Goal: Task Accomplishment & Management: Complete application form

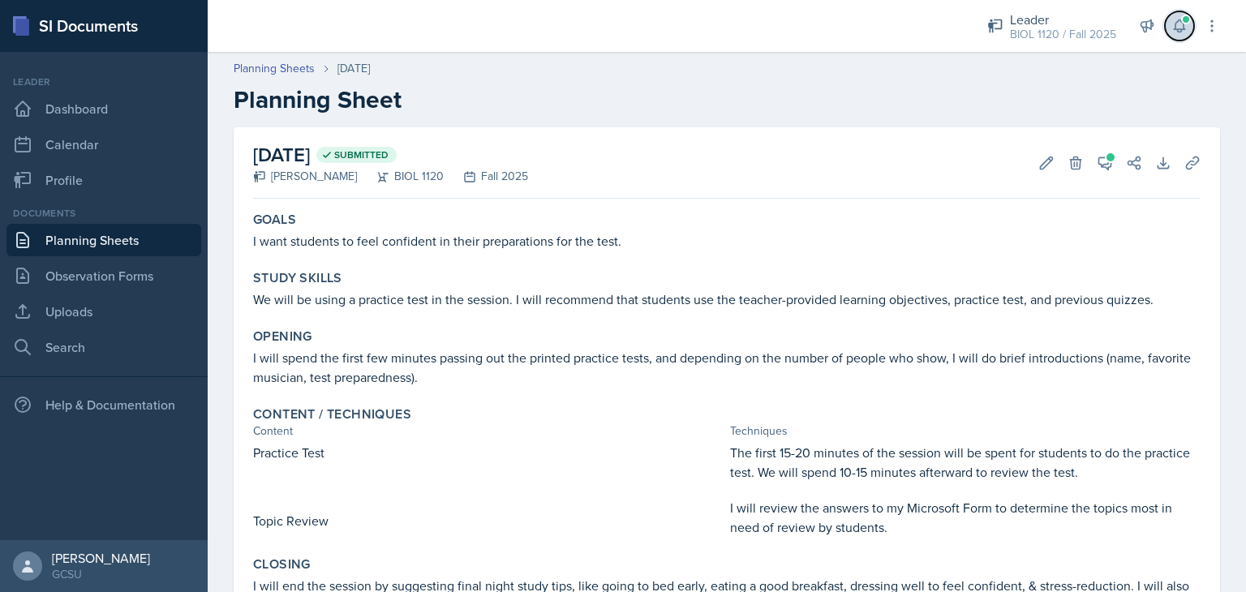
click at [1171, 24] on button at bounding box center [1179, 25] width 29 height 29
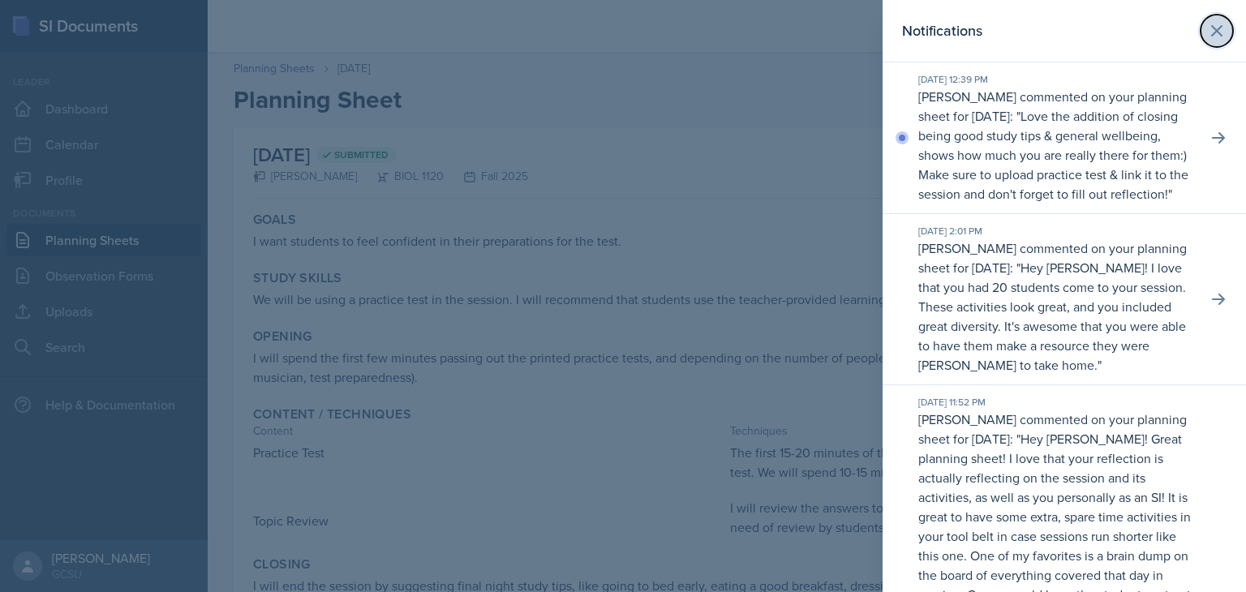
click at [1207, 25] on icon at bounding box center [1216, 30] width 19 height 19
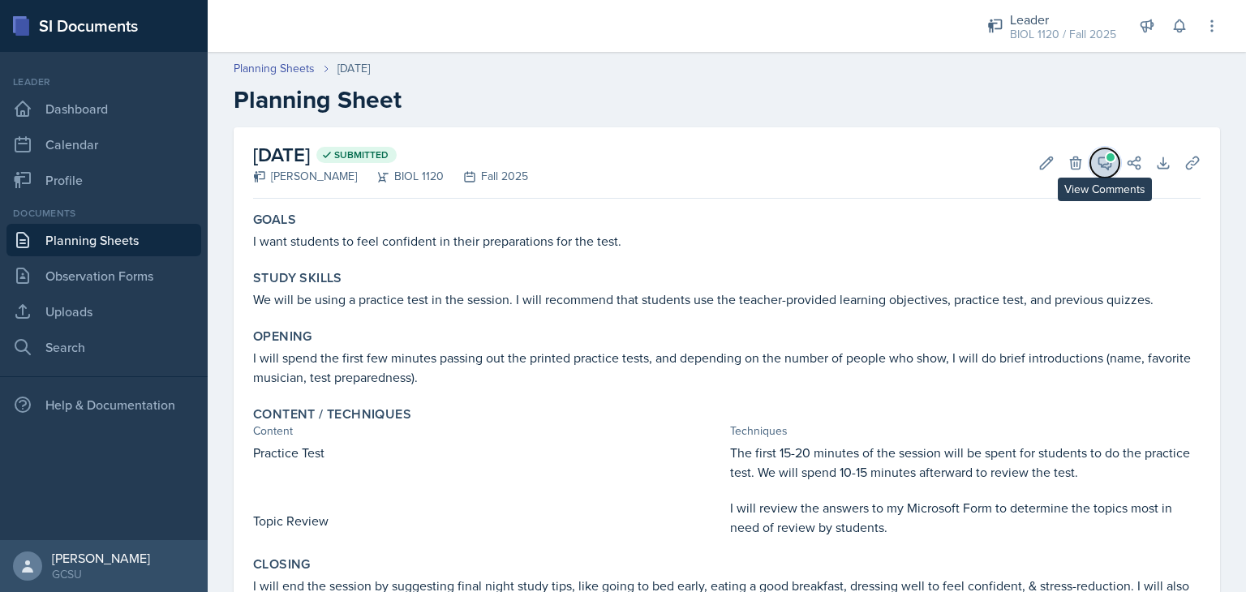
click at [1097, 158] on icon at bounding box center [1105, 163] width 16 height 16
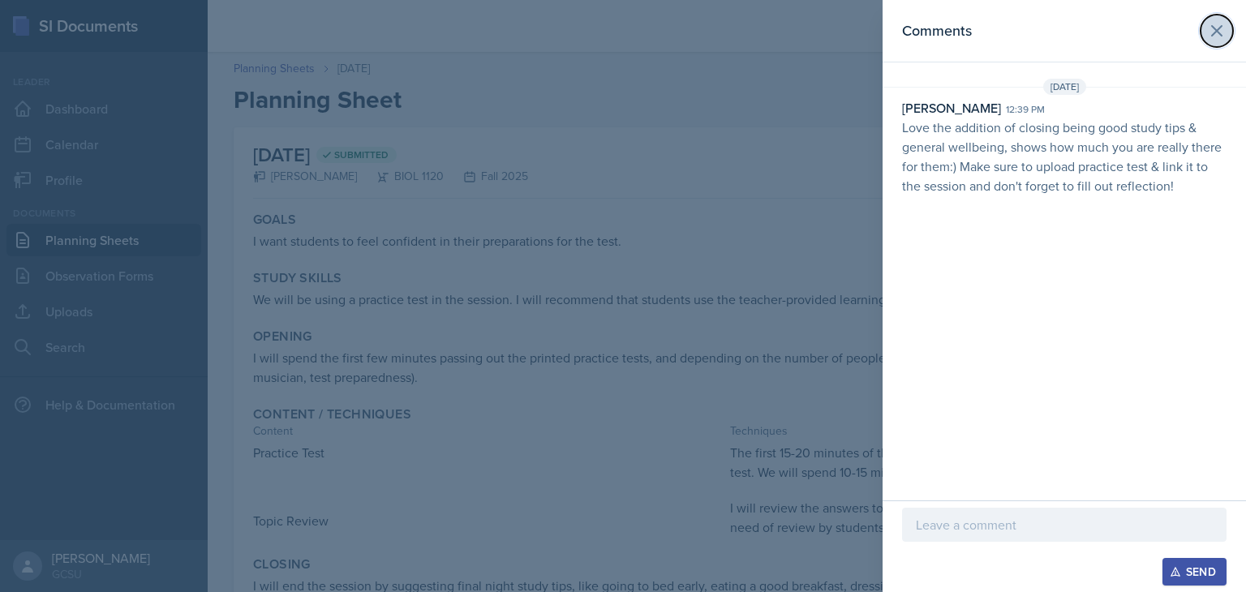
click at [1224, 31] on icon at bounding box center [1216, 30] width 19 height 19
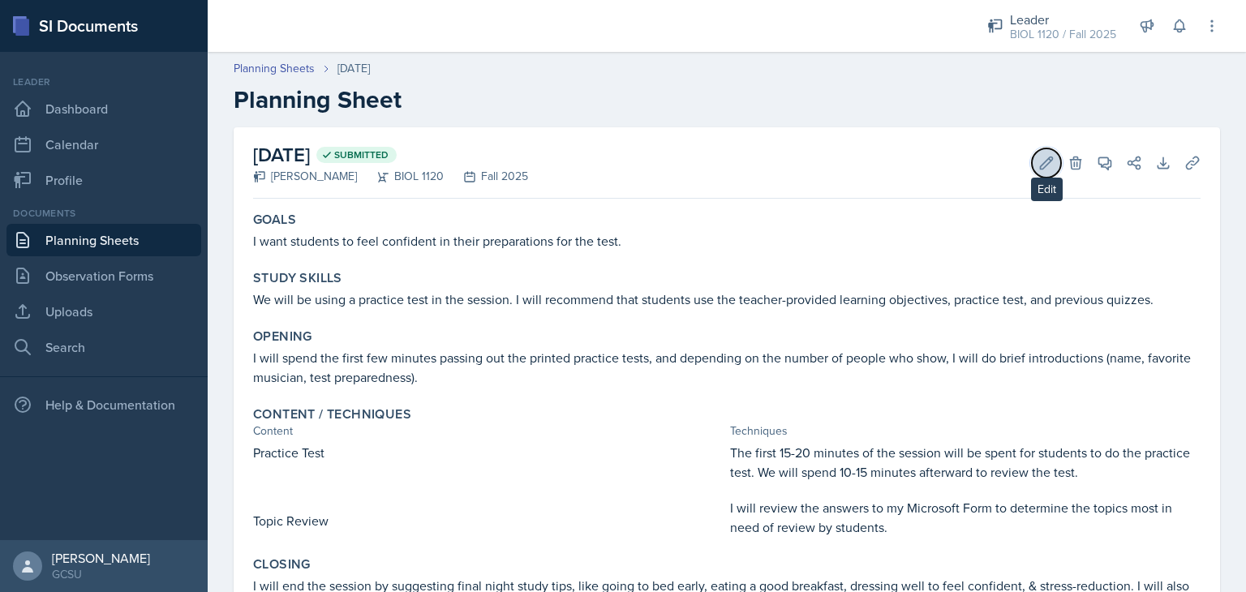
click at [1042, 166] on icon at bounding box center [1047, 163] width 16 height 16
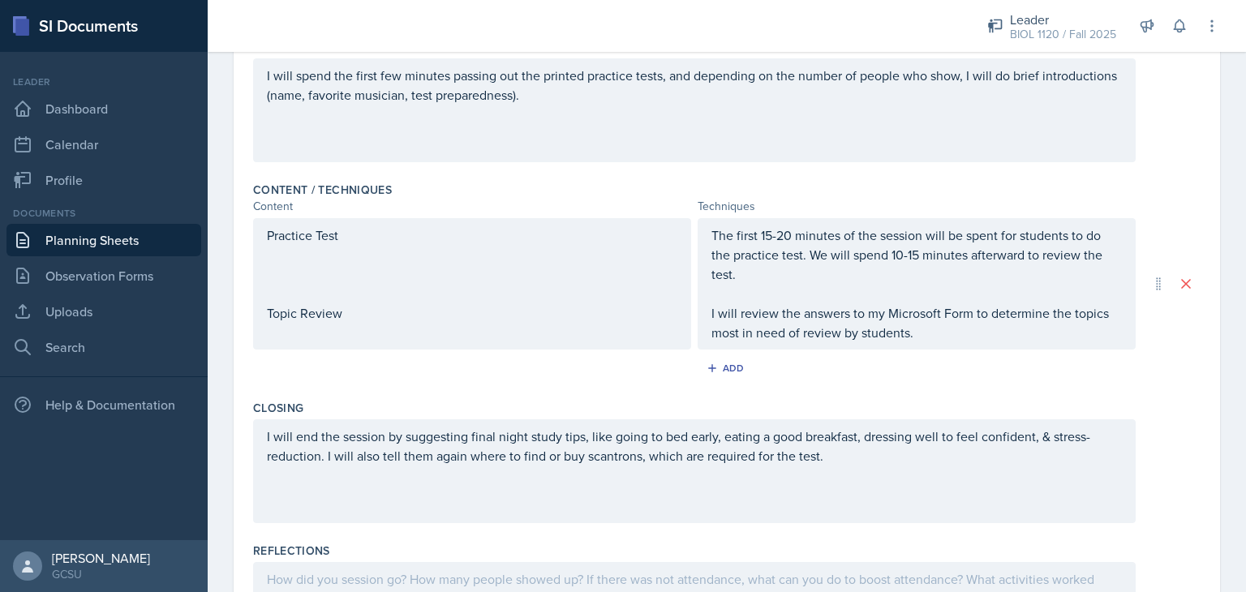
scroll to position [424, 0]
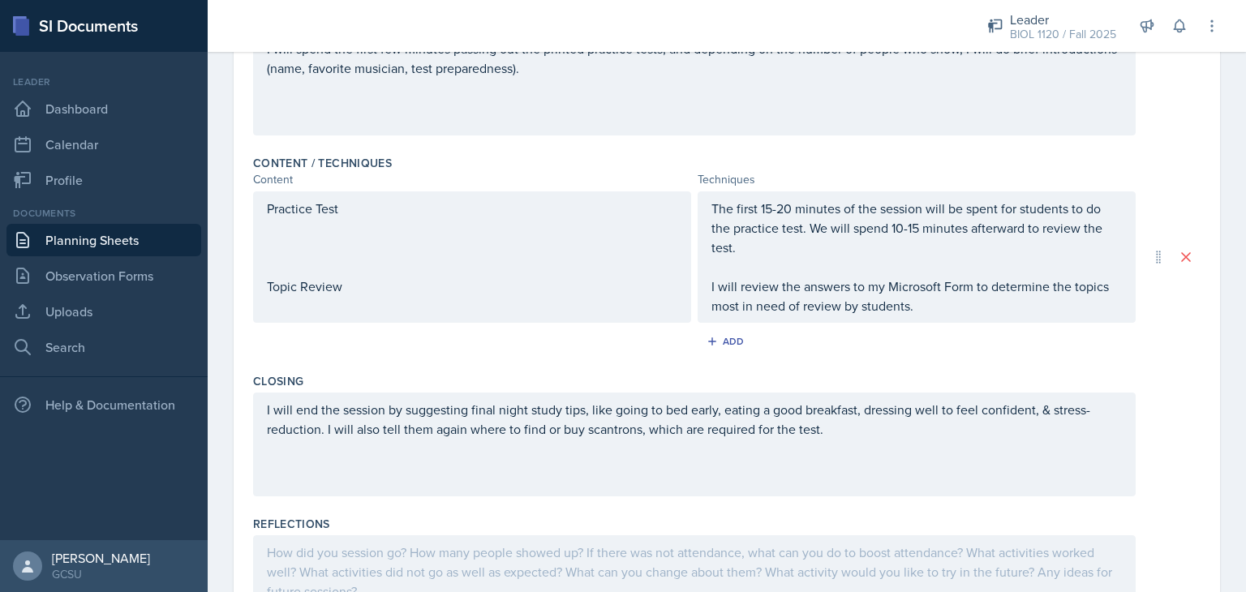
click at [767, 553] on p at bounding box center [694, 552] width 855 height 19
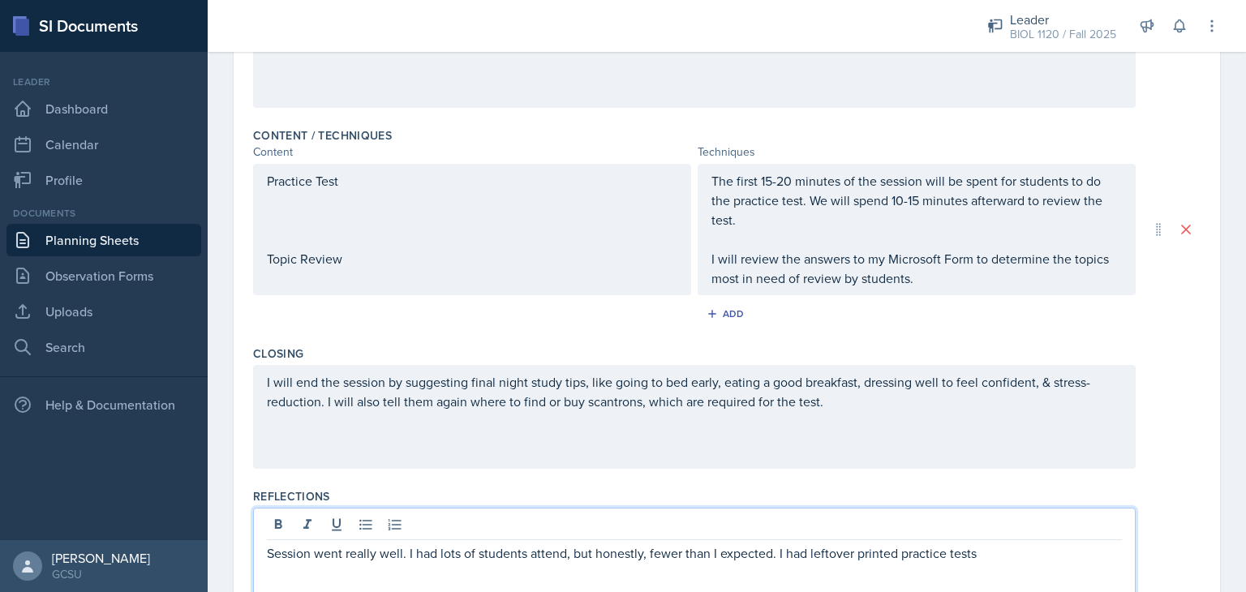
click at [1000, 553] on p "Session went really well. I had lots of students attend, but honestly, fewer th…" at bounding box center [694, 553] width 855 height 19
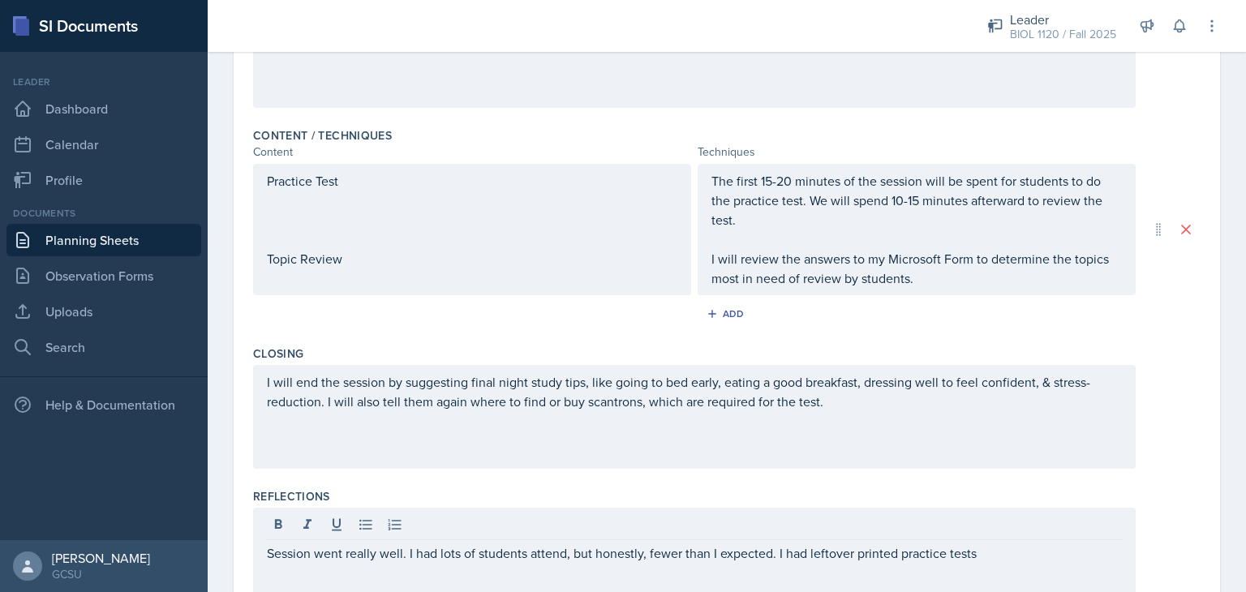
scroll to position [536, 0]
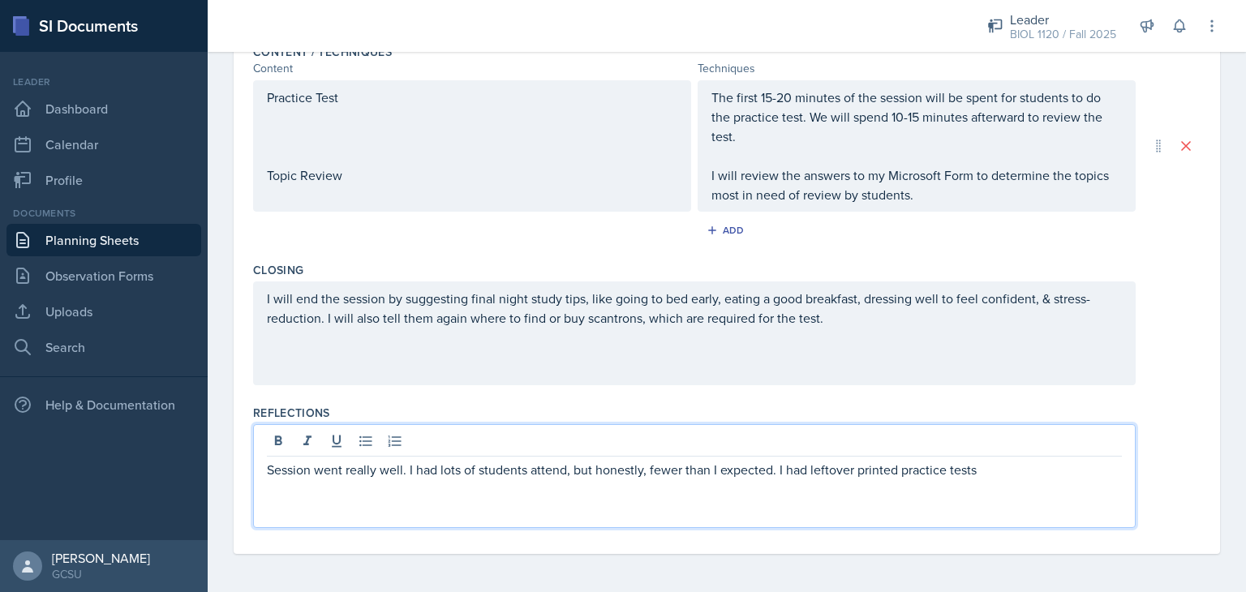
click at [1009, 474] on p "Session went really well. I had lots of students attend, but honestly, fewer th…" at bounding box center [694, 469] width 855 height 19
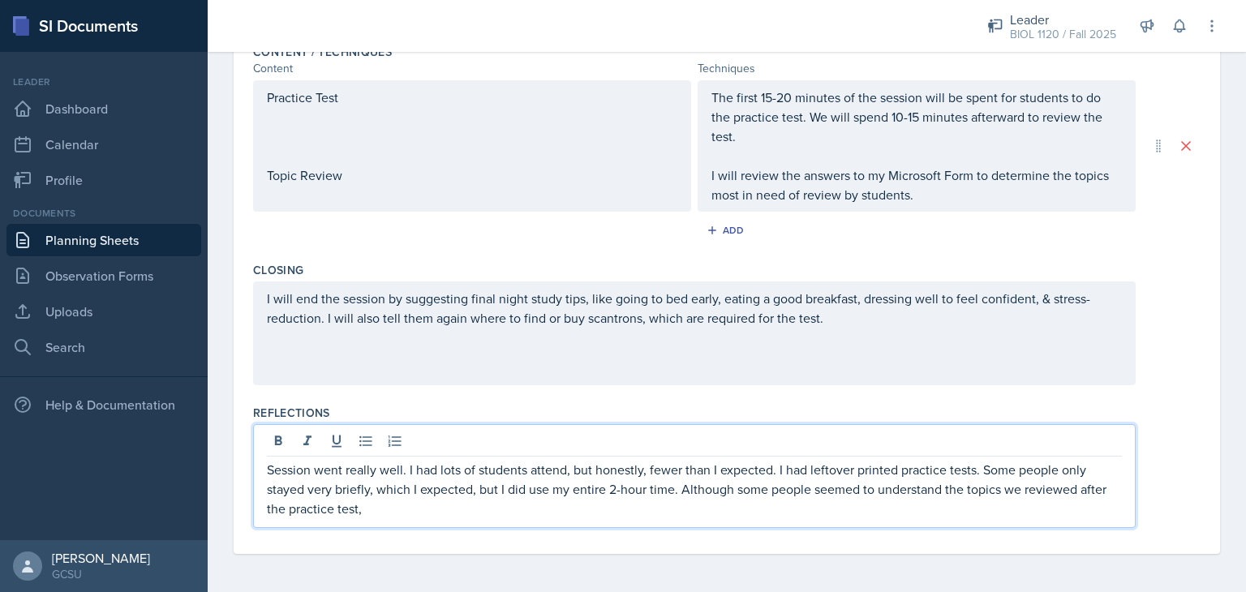
click at [740, 510] on p "Session went really well. I had lots of students attend, but honestly, fewer th…" at bounding box center [694, 489] width 855 height 58
click at [900, 510] on p "Session went really well. I had lots of students attend, but honestly, fewer th…" at bounding box center [694, 489] width 855 height 58
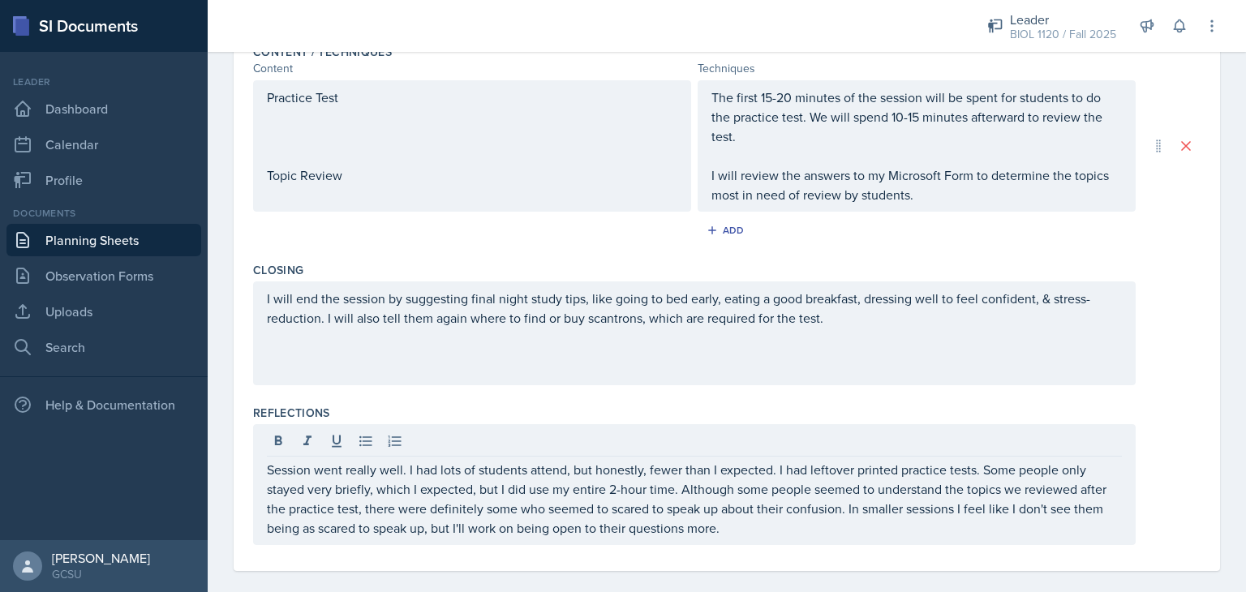
scroll to position [62, 0]
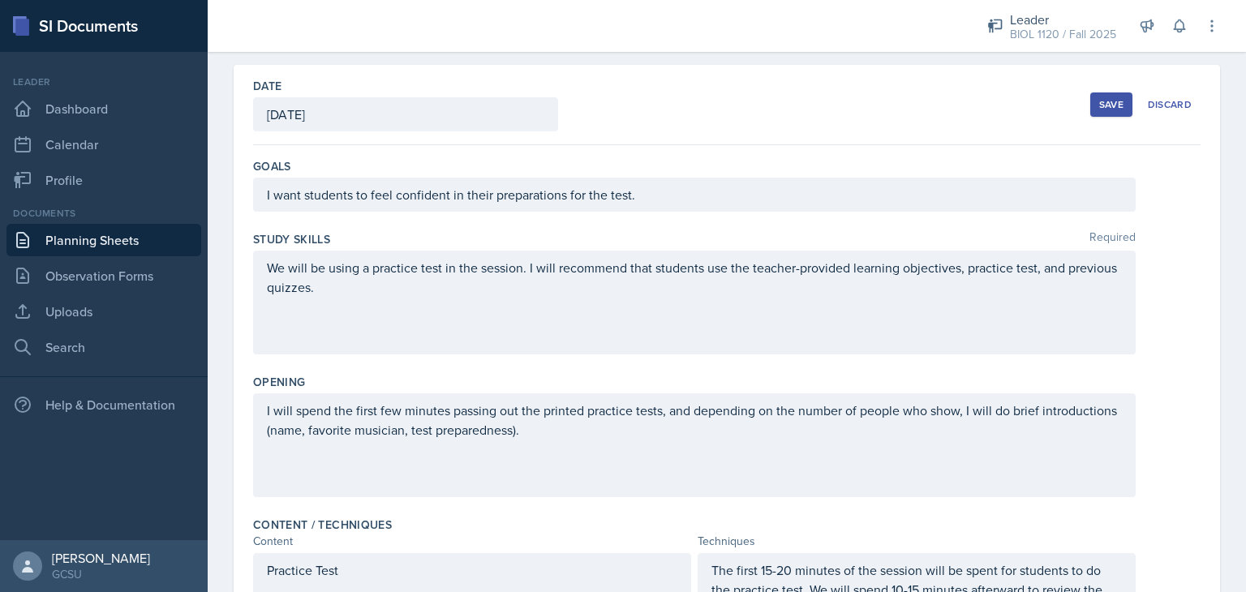
click at [1122, 103] on div "Save Discard" at bounding box center [1145, 104] width 110 height 37
click at [1108, 105] on div "Save" at bounding box center [1111, 104] width 24 height 13
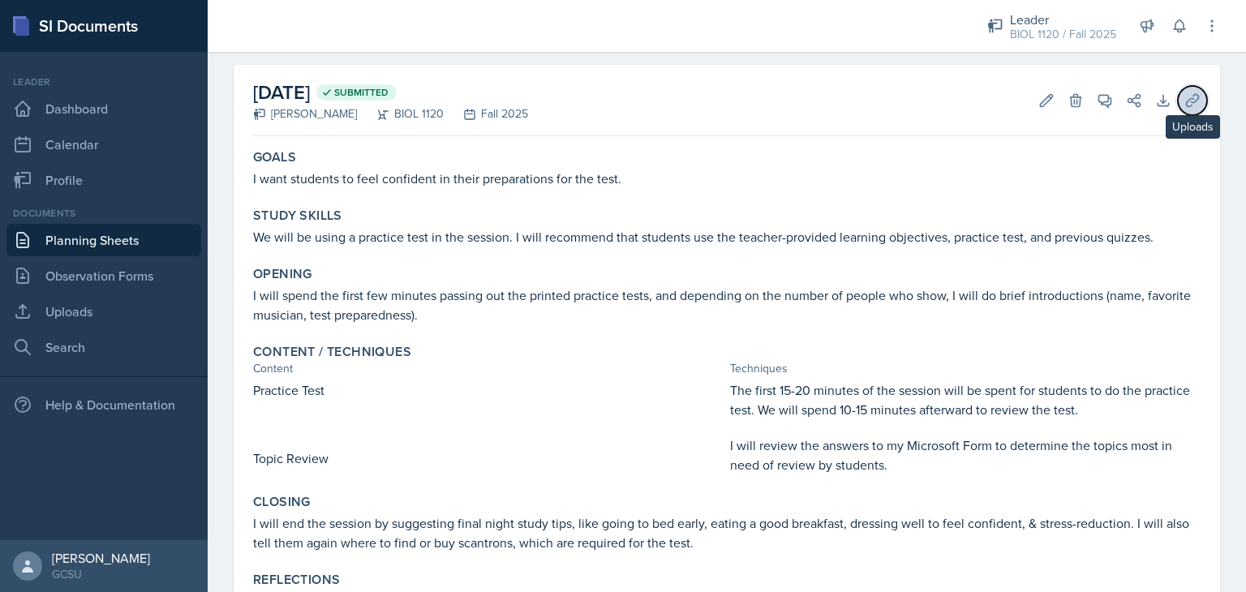
click at [1193, 101] on button "Uploads" at bounding box center [1192, 100] width 29 height 29
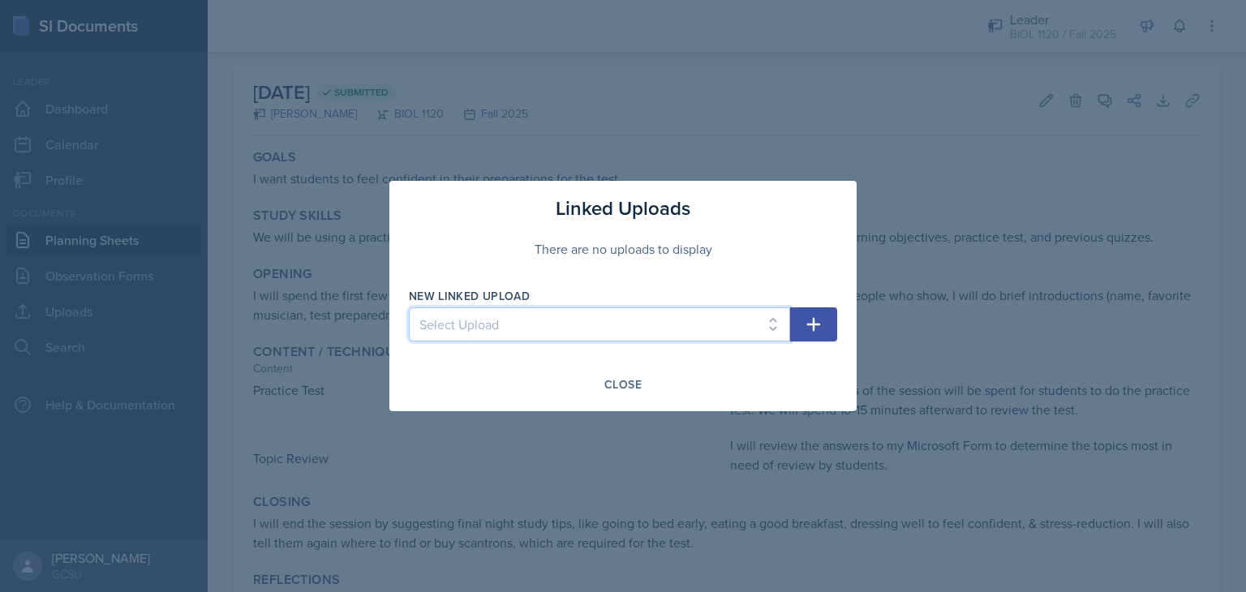
click at [639, 322] on select "Select Upload BIOL 1120 Fall 25 Session 1" at bounding box center [599, 325] width 381 height 34
click at [812, 380] on div "Close" at bounding box center [623, 385] width 428 height 28
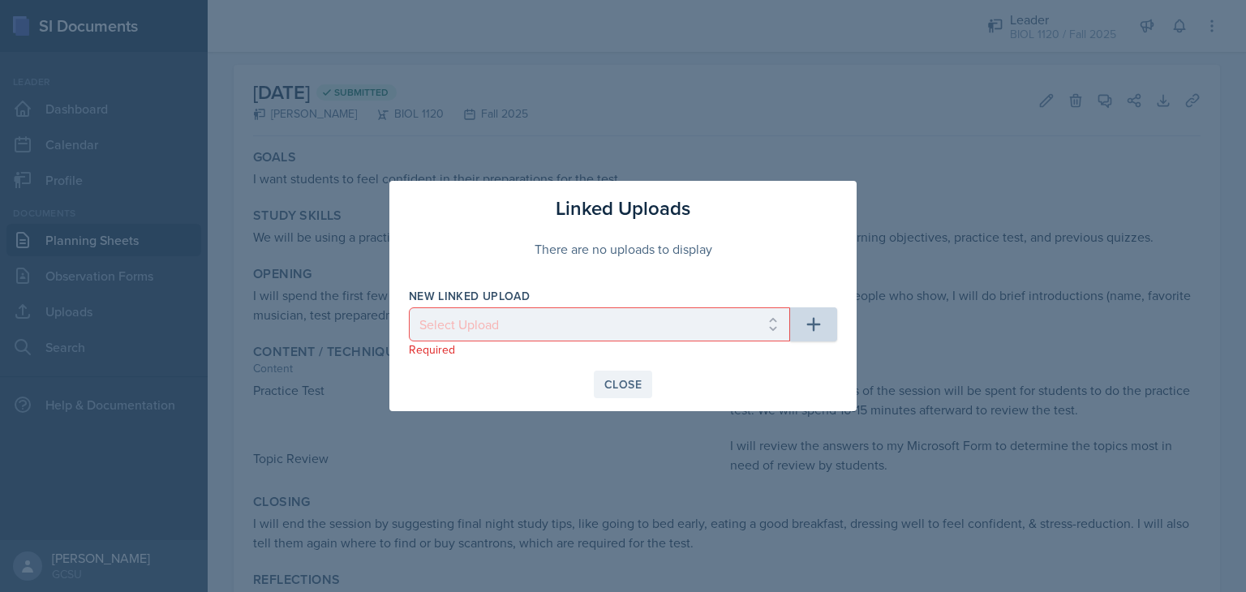
click at [622, 380] on div "Close" at bounding box center [622, 384] width 37 height 13
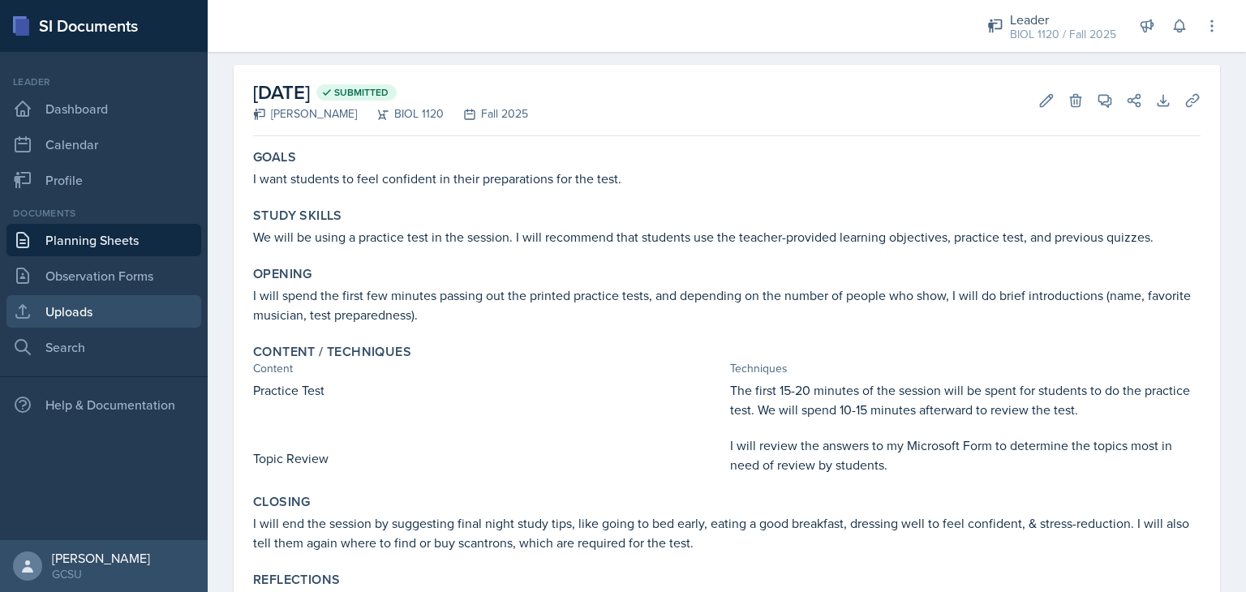
click at [80, 307] on link "Uploads" at bounding box center [103, 311] width 195 height 32
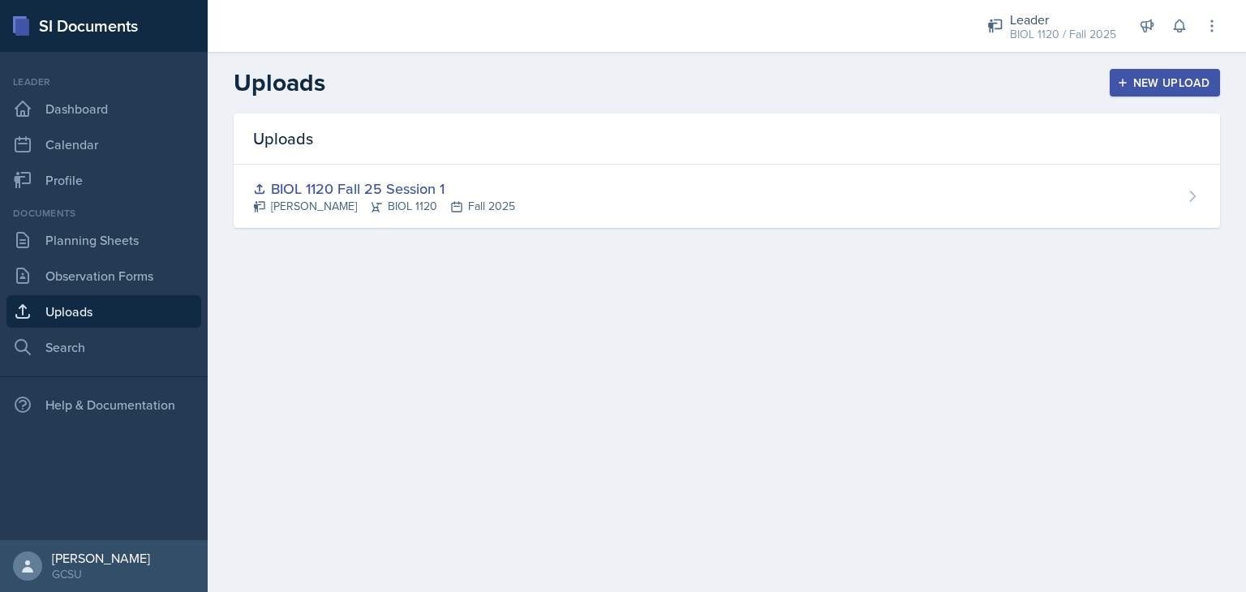
click at [1129, 74] on button "New Upload" at bounding box center [1165, 83] width 111 height 28
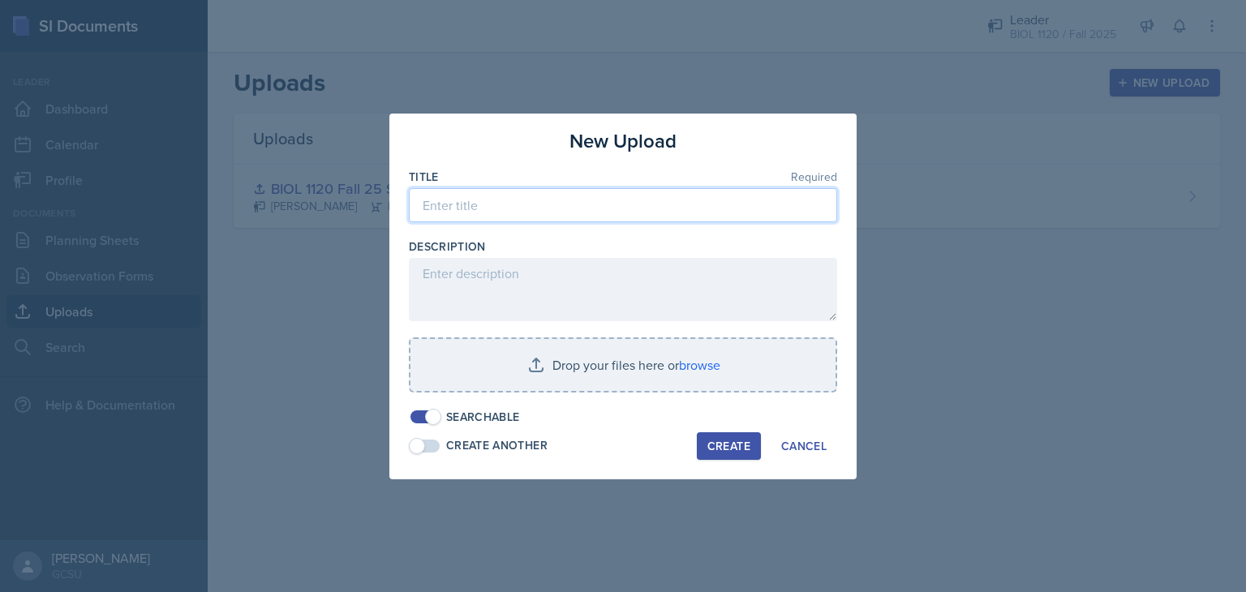
click at [607, 209] on input at bounding box center [623, 205] width 428 height 34
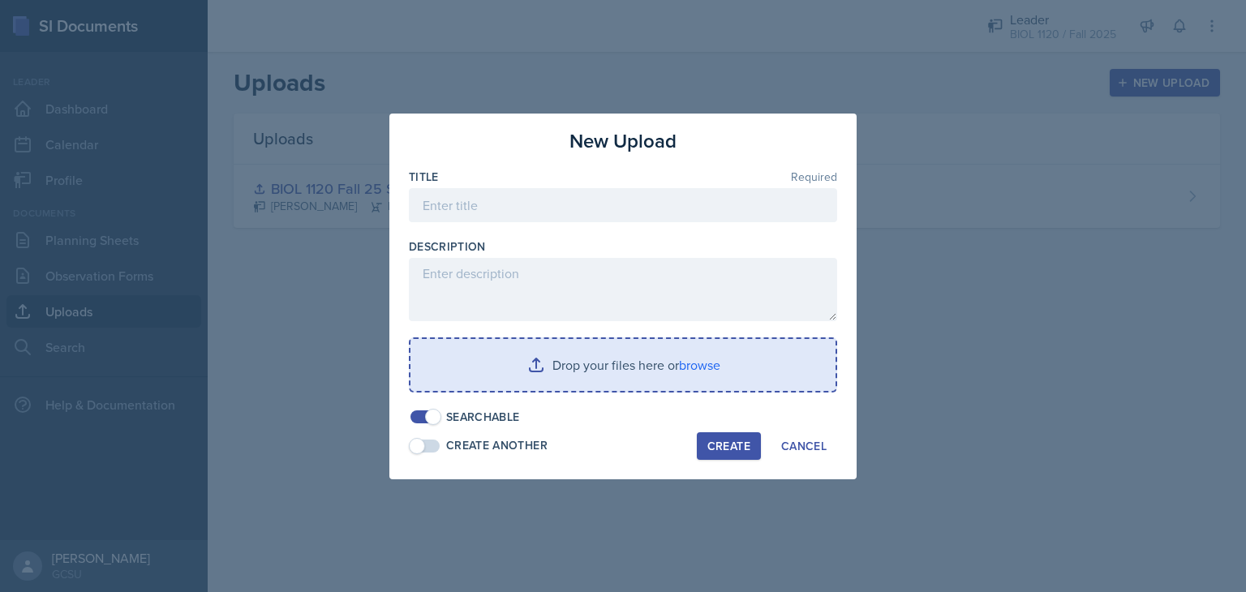
click at [701, 363] on input "file" at bounding box center [623, 365] width 425 height 52
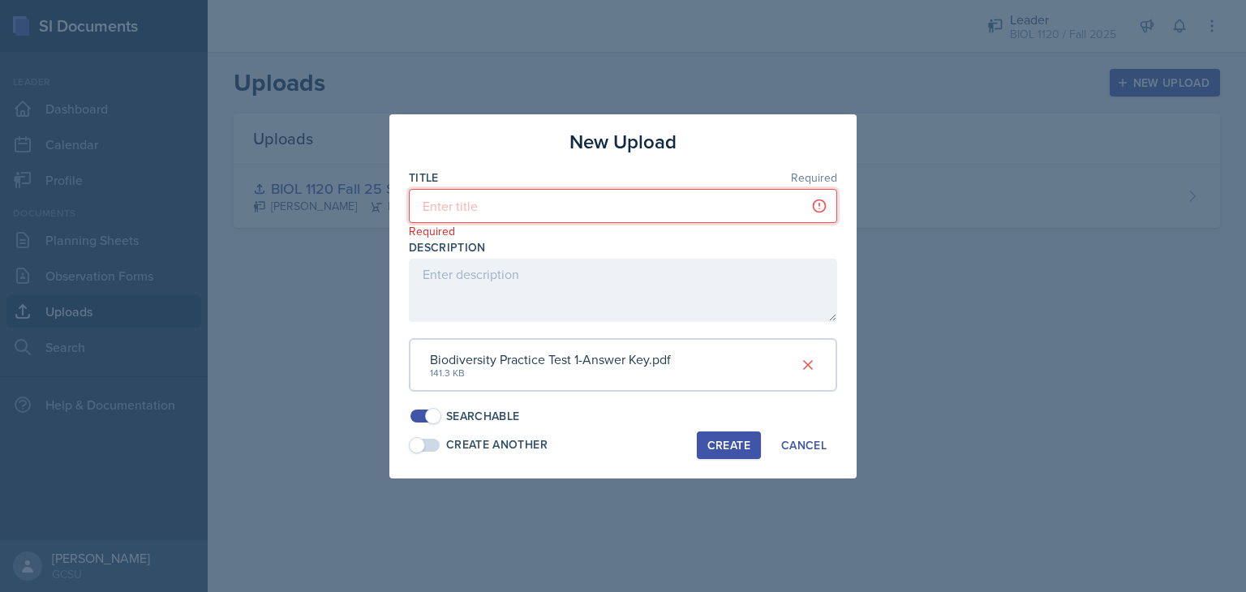
click at [551, 209] on input at bounding box center [623, 206] width 428 height 34
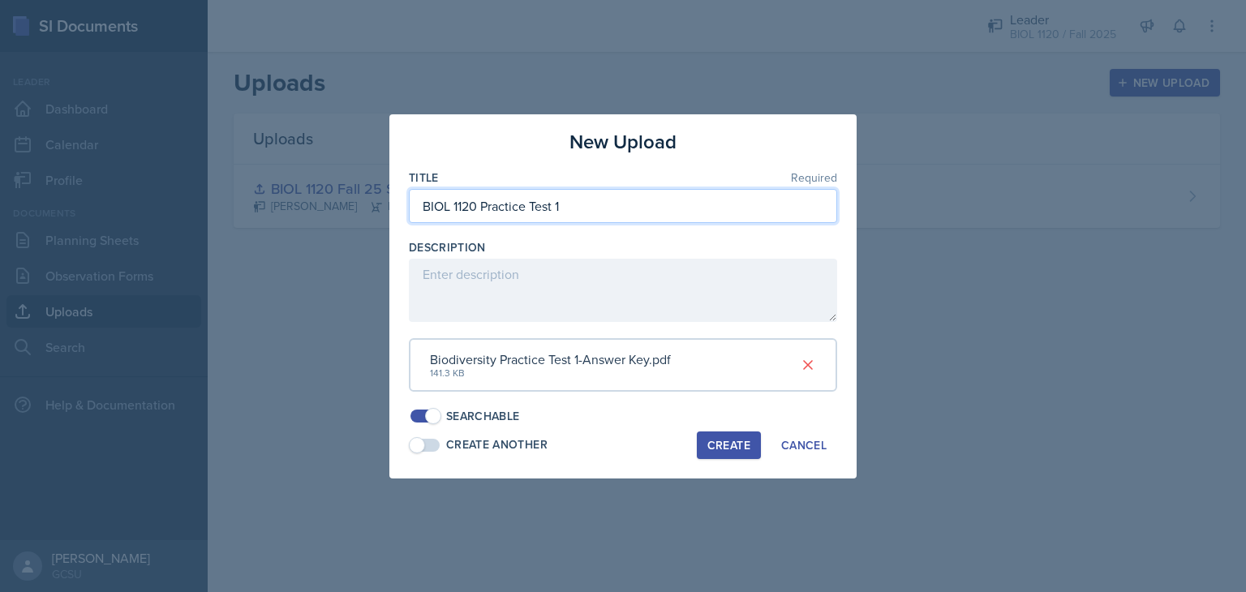
type input "BIOL 1120 Practice Test 1"
click at [732, 444] on div "Create" at bounding box center [729, 445] width 43 height 13
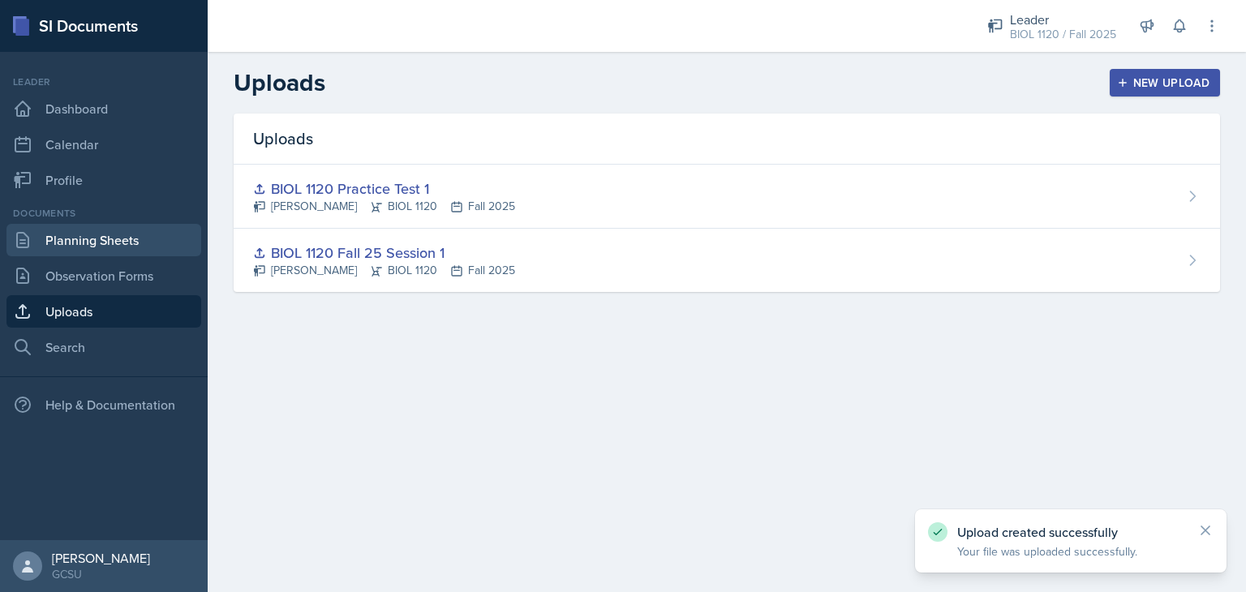
click at [119, 234] on link "Planning Sheets" at bounding box center [103, 240] width 195 height 32
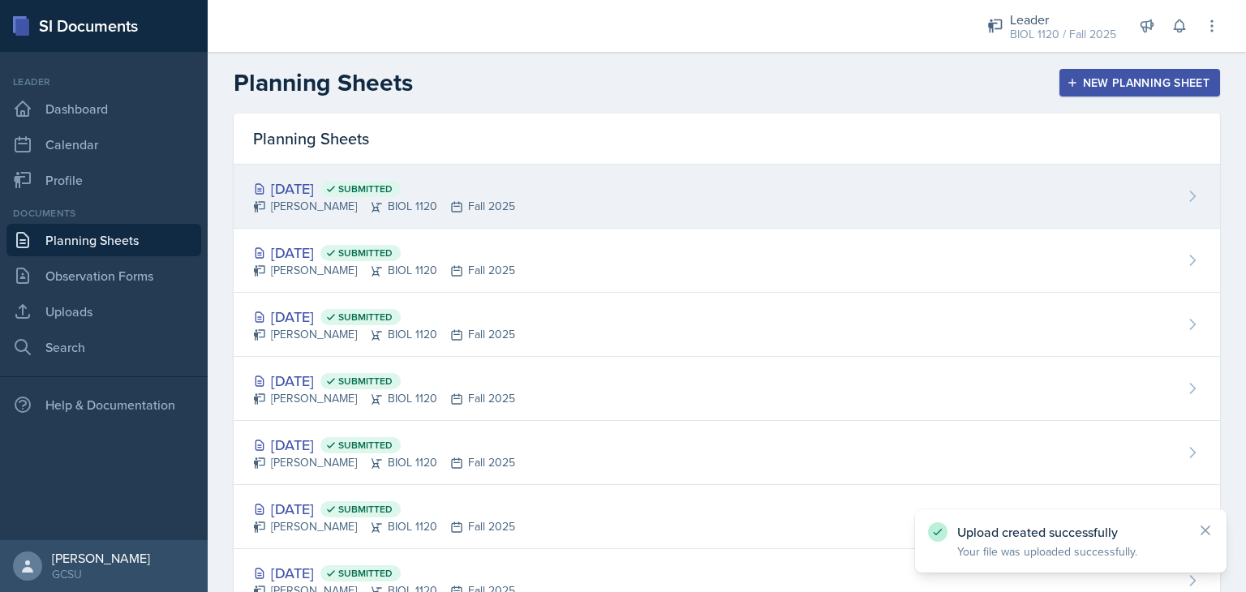
click at [310, 193] on div "[DATE] Submitted" at bounding box center [384, 189] width 262 height 22
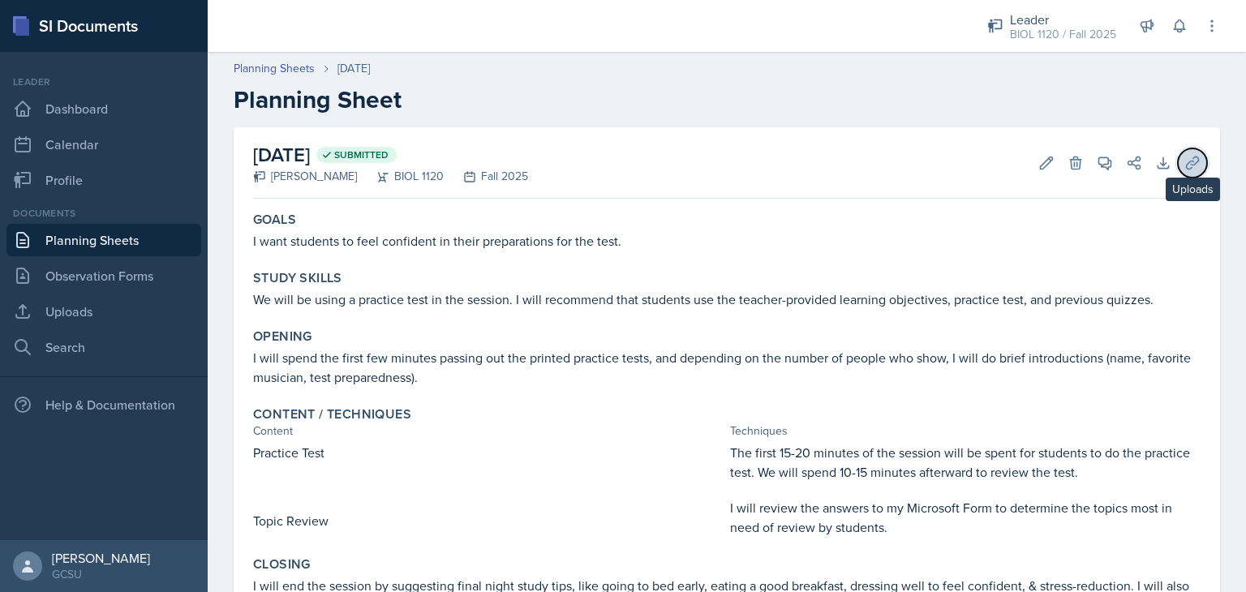
click at [1182, 171] on button "Uploads" at bounding box center [1192, 162] width 29 height 29
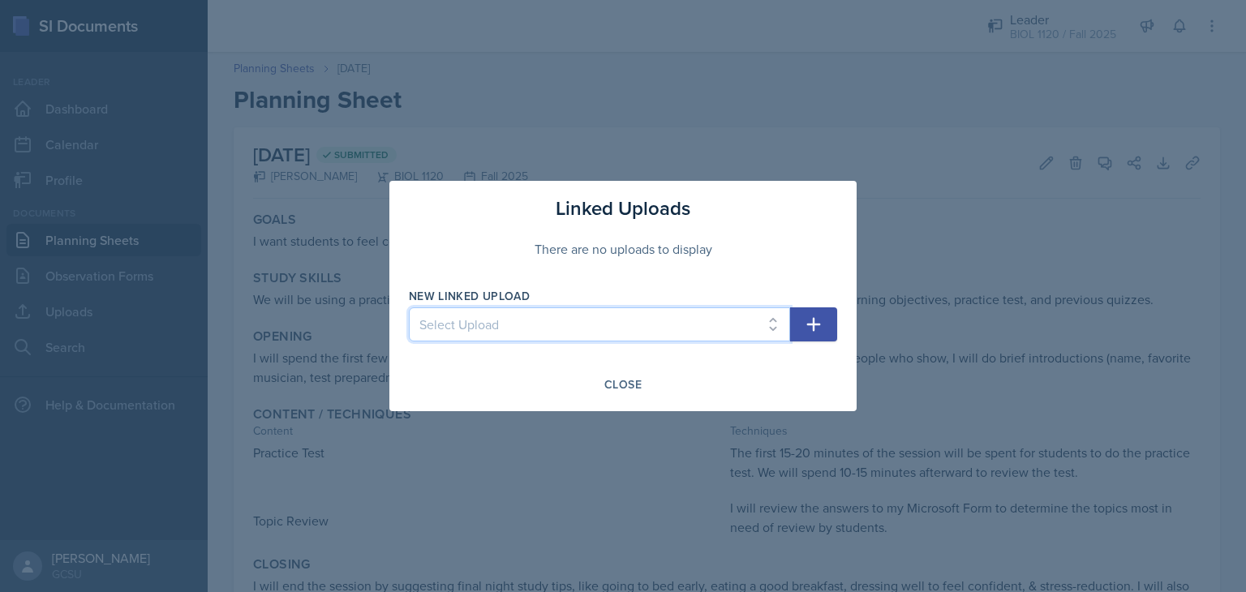
click at [713, 329] on select "Select Upload BIOL 1120 Fall 25 Session 1 BIOL 1120 Practice Test 1" at bounding box center [599, 325] width 381 height 34
select select "09735fd0-0e5b-4692-a251-af7659a5e027"
click at [409, 308] on select "Select Upload BIOL 1120 Fall 25 Session 1 BIOL 1120 Practice Test 1" at bounding box center [599, 325] width 381 height 34
click at [820, 320] on icon "button" at bounding box center [813, 324] width 19 height 19
select select
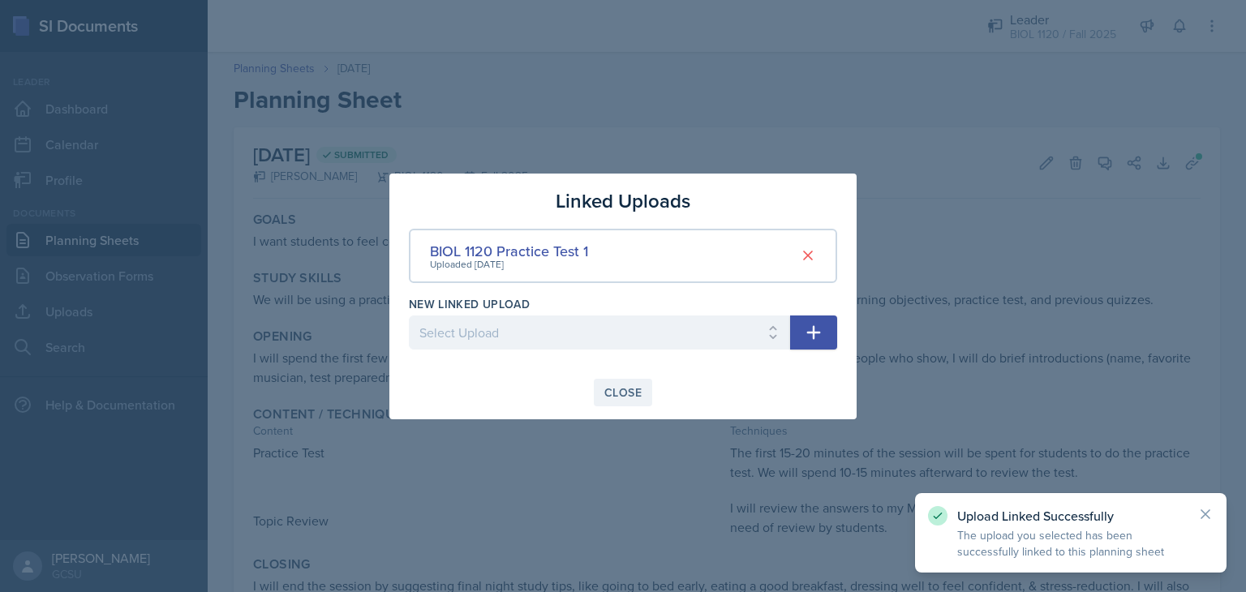
click at [617, 393] on div "Close" at bounding box center [622, 392] width 37 height 13
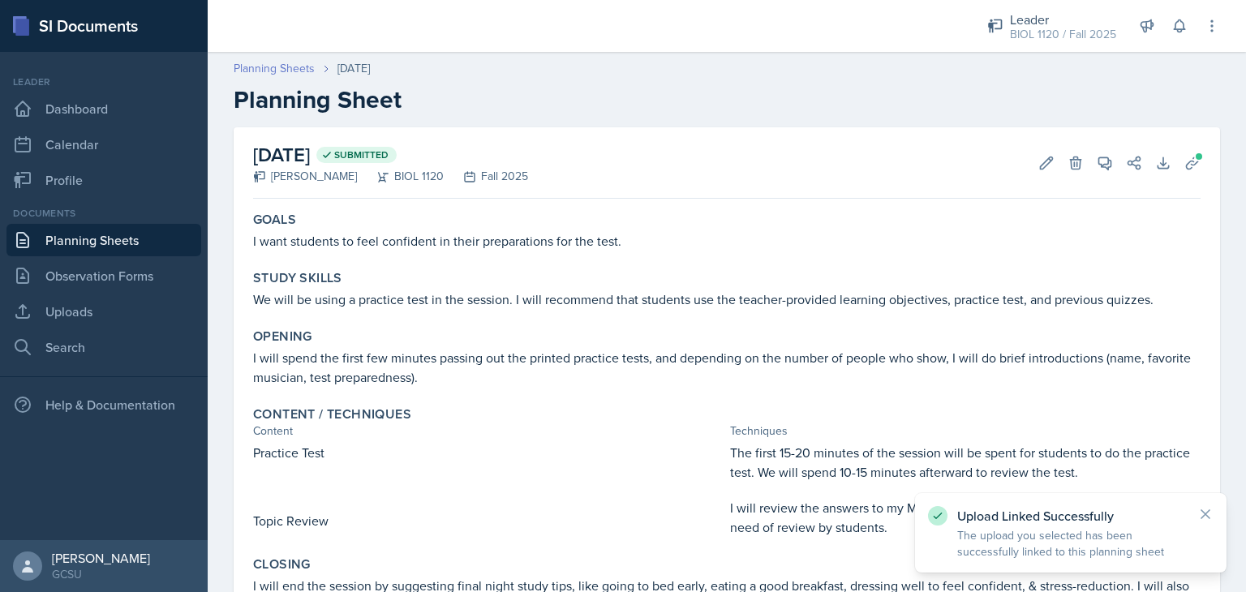
click at [282, 68] on link "Planning Sheets" at bounding box center [274, 68] width 81 height 17
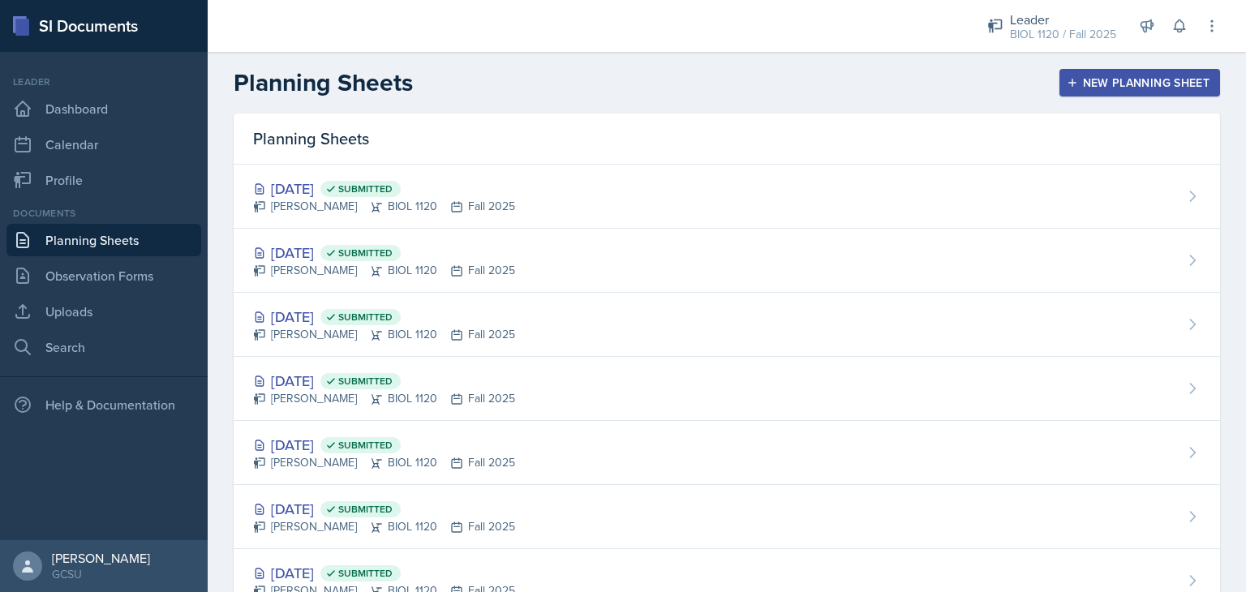
click at [1124, 84] on div "New Planning Sheet" at bounding box center [1140, 82] width 140 height 13
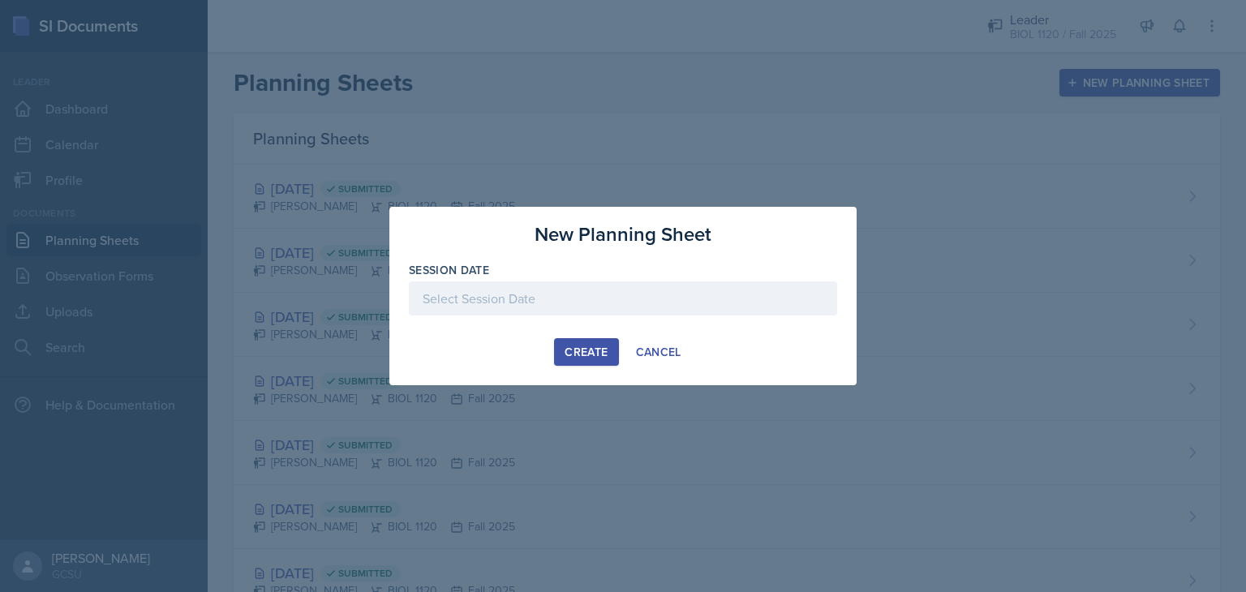
click at [695, 283] on div at bounding box center [623, 299] width 428 height 34
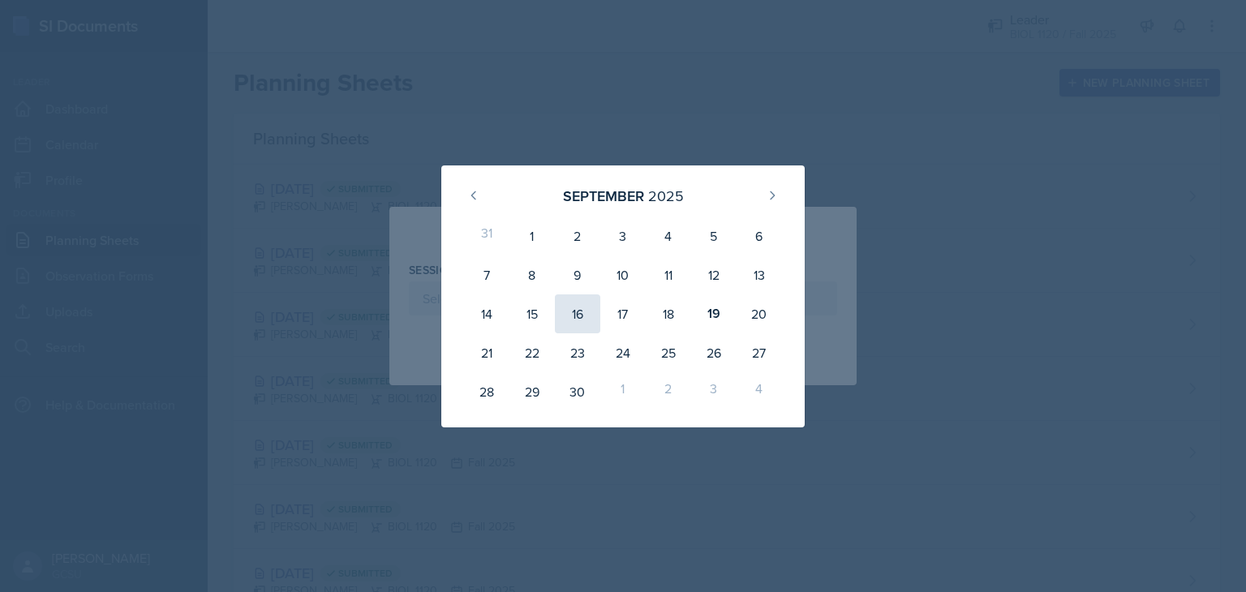
click at [584, 316] on div "16" at bounding box center [577, 314] width 45 height 39
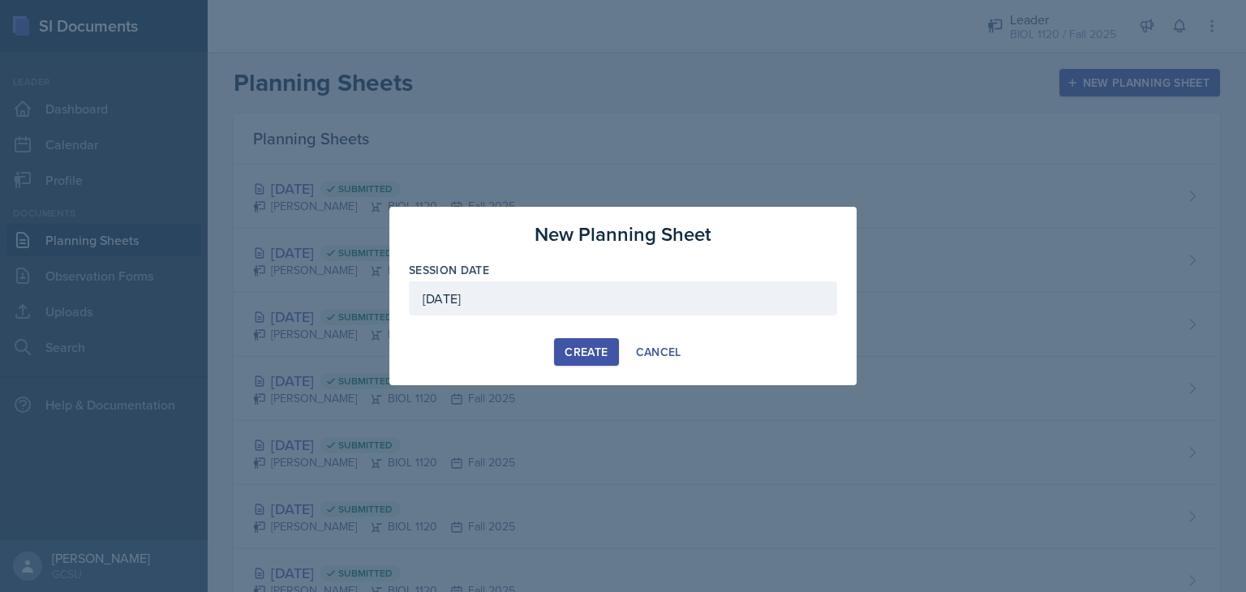
click at [617, 302] on div "[DATE]" at bounding box center [623, 299] width 428 height 34
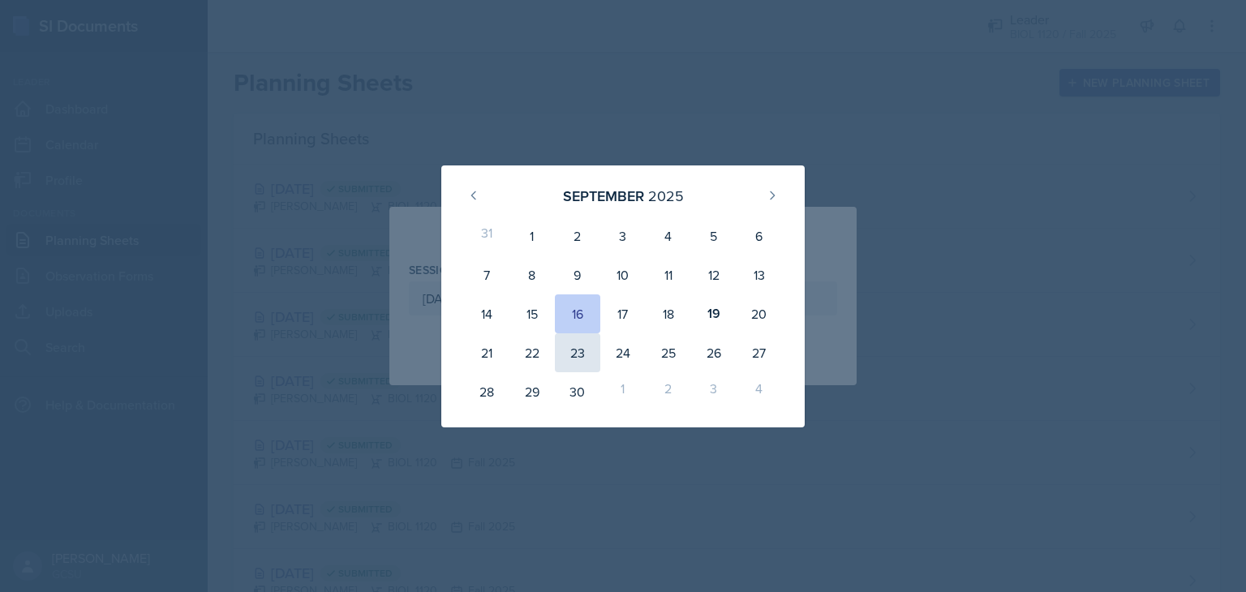
click at [574, 346] on div "23" at bounding box center [577, 352] width 45 height 39
type input "[DATE]"
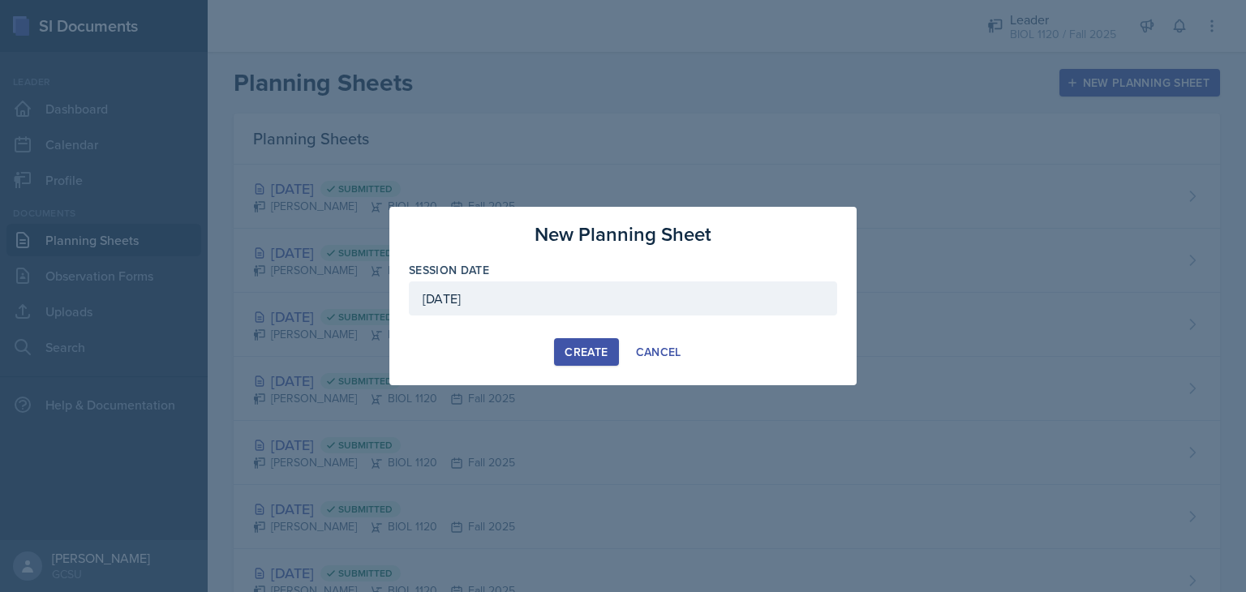
click at [574, 346] on div "Create" at bounding box center [586, 352] width 43 height 13
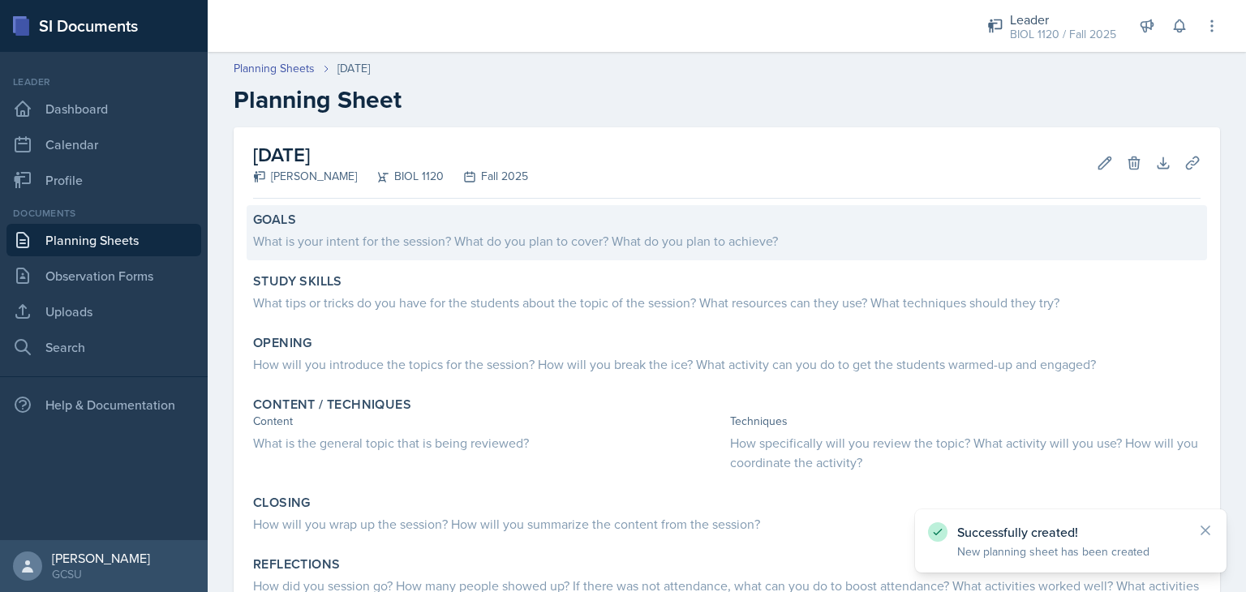
click at [497, 242] on div "What is your intent for the session? What do you plan to cover? What do you pla…" at bounding box center [727, 240] width 948 height 19
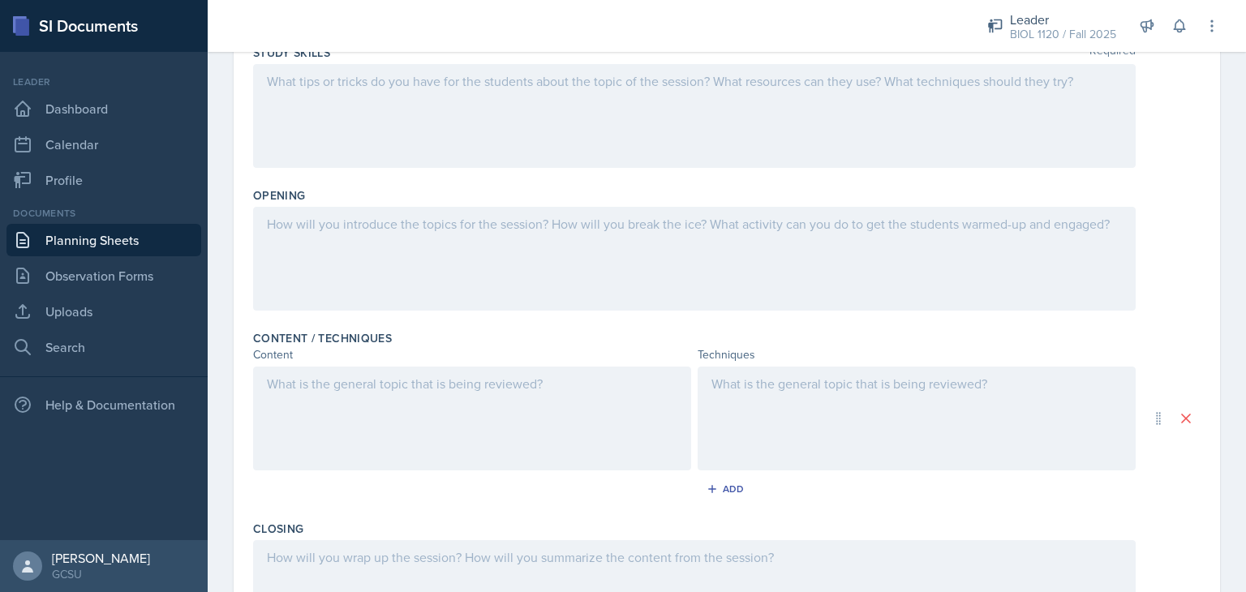
scroll to position [217, 0]
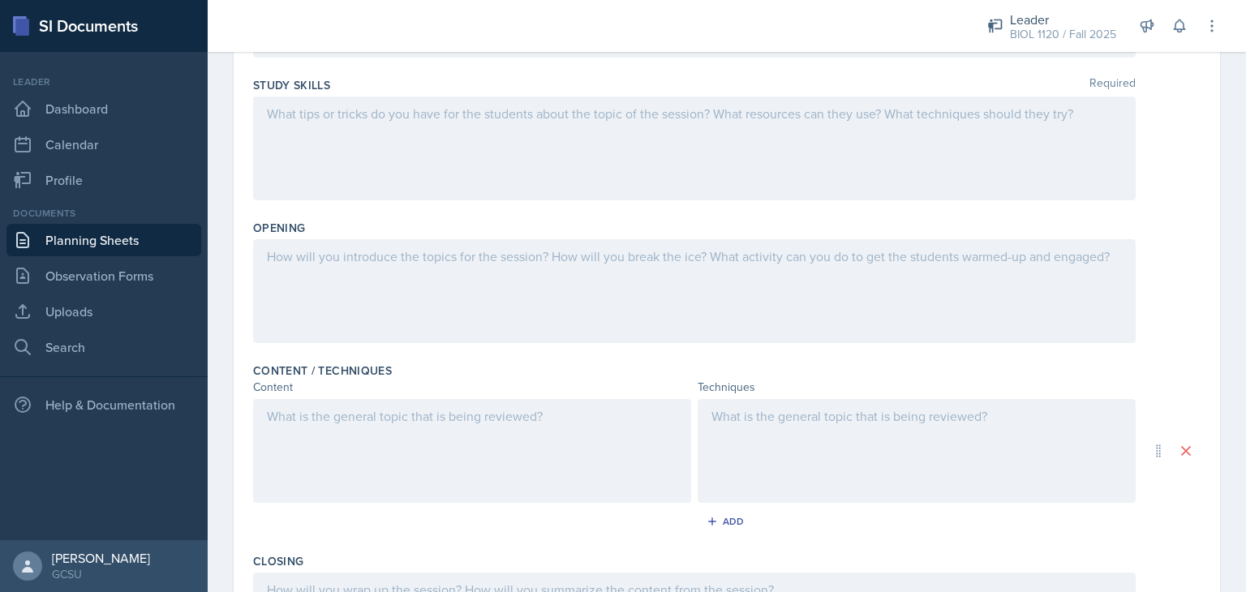
click at [966, 140] on div at bounding box center [694, 149] width 883 height 104
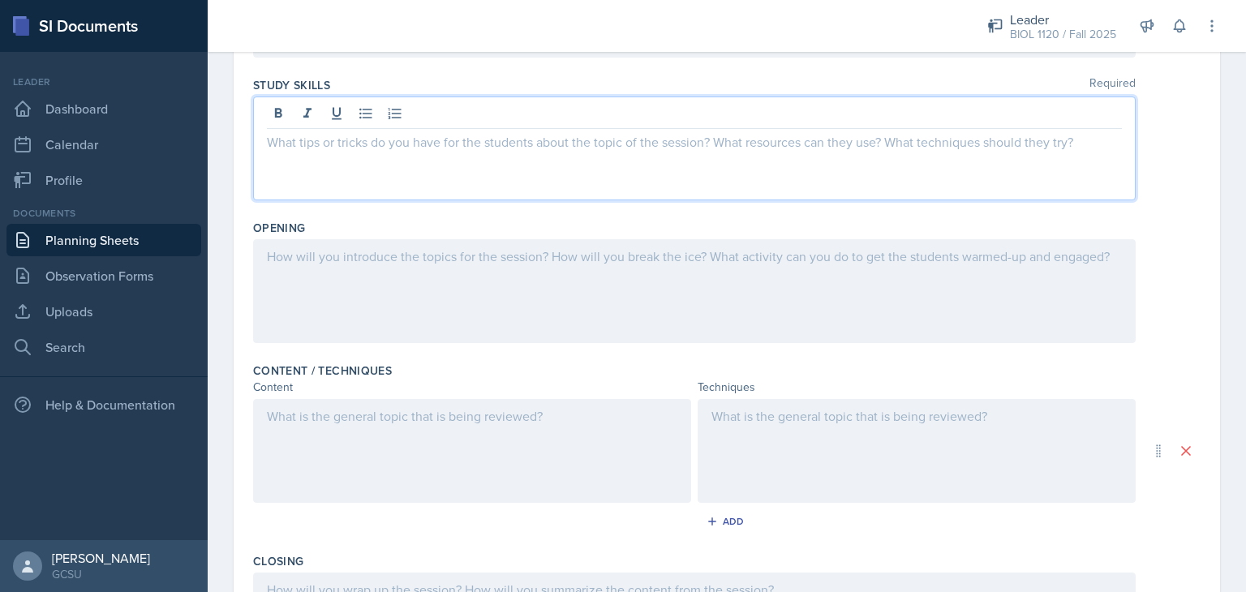
scroll to position [245, 0]
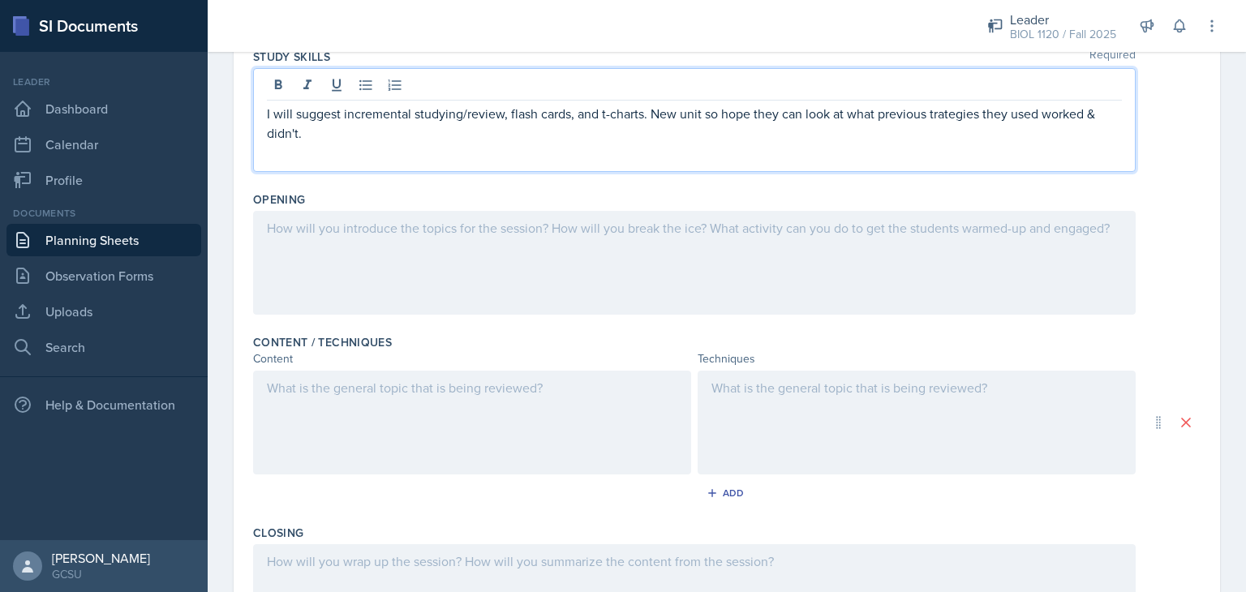
click at [926, 111] on p "I will suggest incremental studying/review, flash cards, and t-charts. New unit…" at bounding box center [694, 123] width 855 height 39
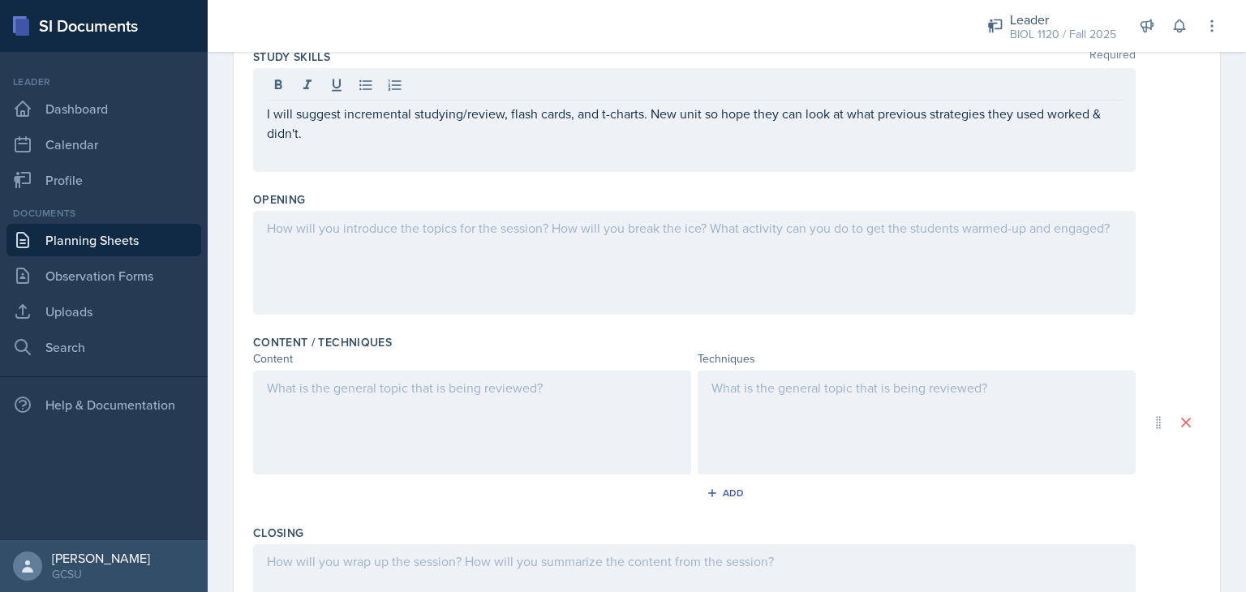
click at [1168, 278] on div at bounding box center [727, 263] width 948 height 104
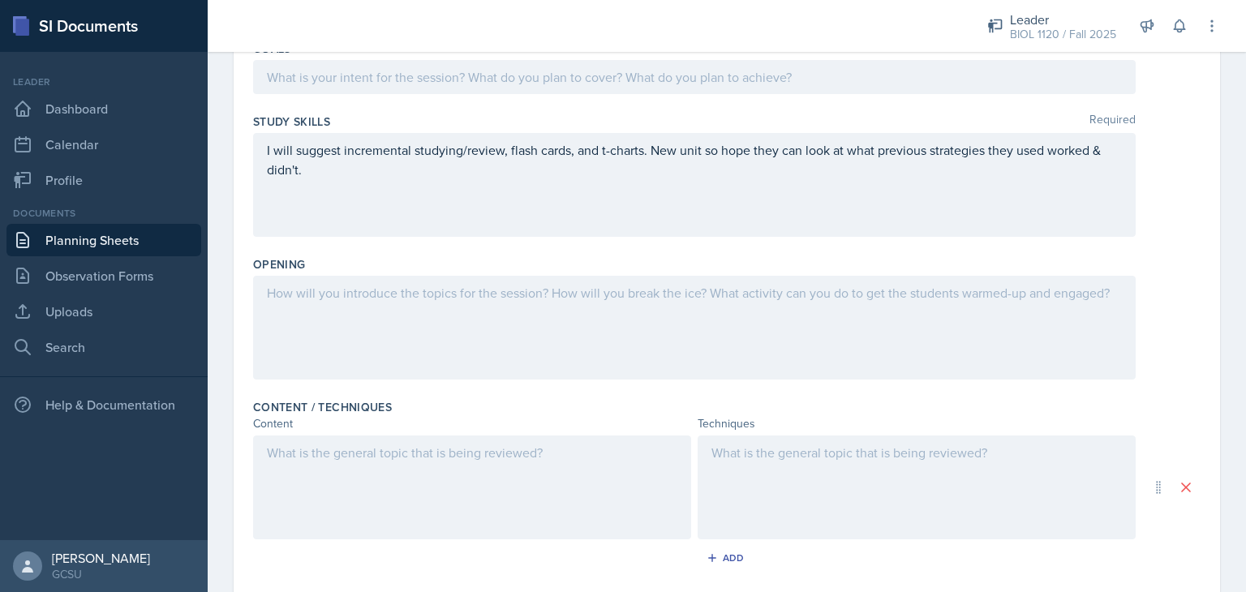
scroll to position [209, 0]
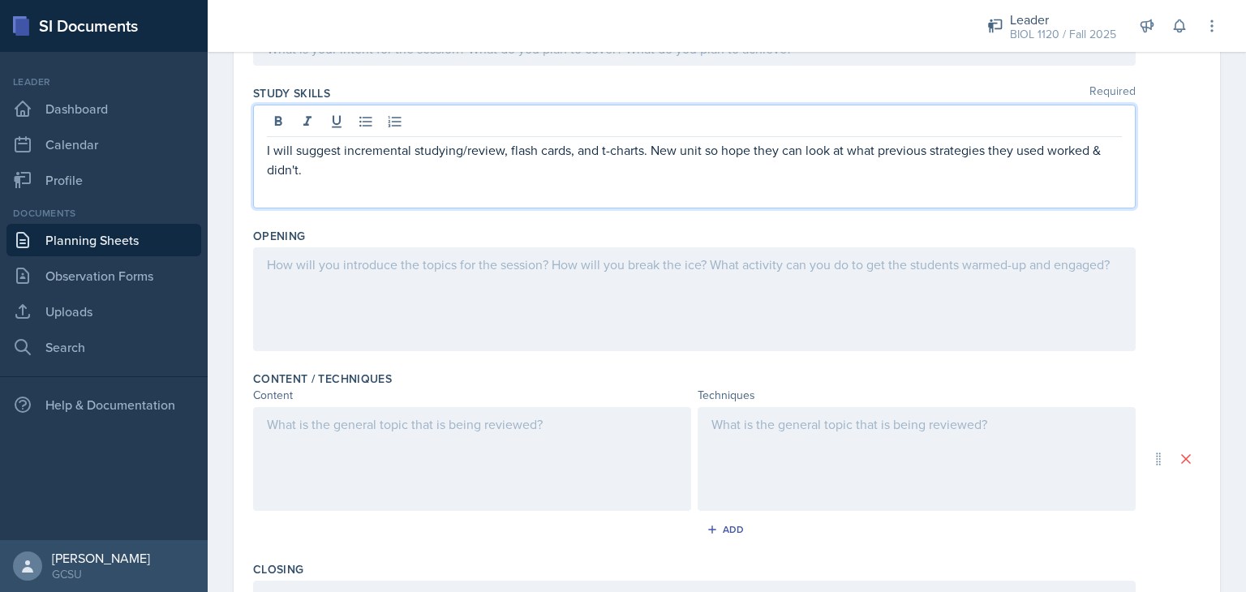
click at [586, 152] on p "I will suggest incremental studying/review, flash cards, and t-charts. New unit…" at bounding box center [694, 159] width 855 height 39
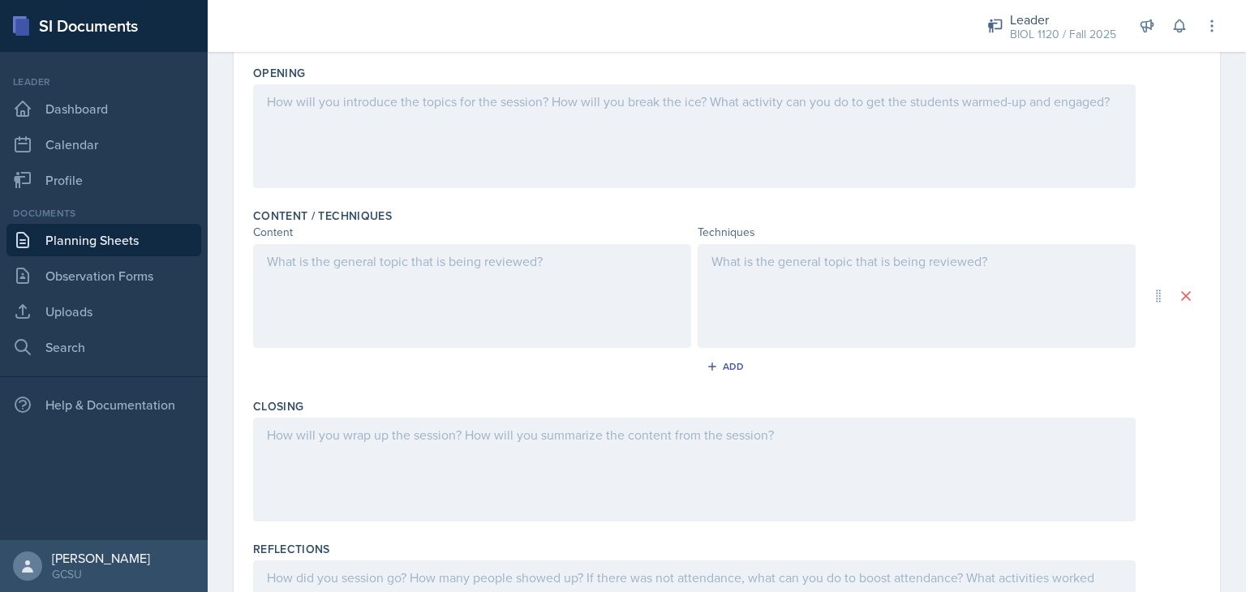
scroll to position [373, 0]
click at [1167, 372] on div "Add" at bounding box center [727, 368] width 948 height 31
click at [428, 271] on div at bounding box center [472, 295] width 438 height 104
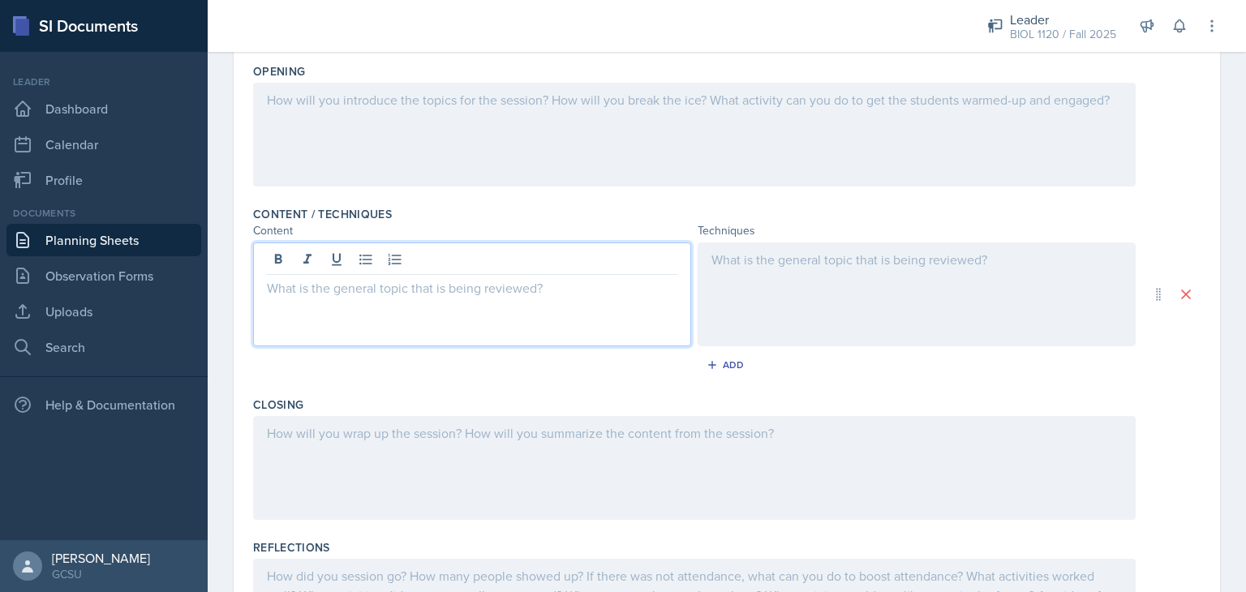
scroll to position [401, 0]
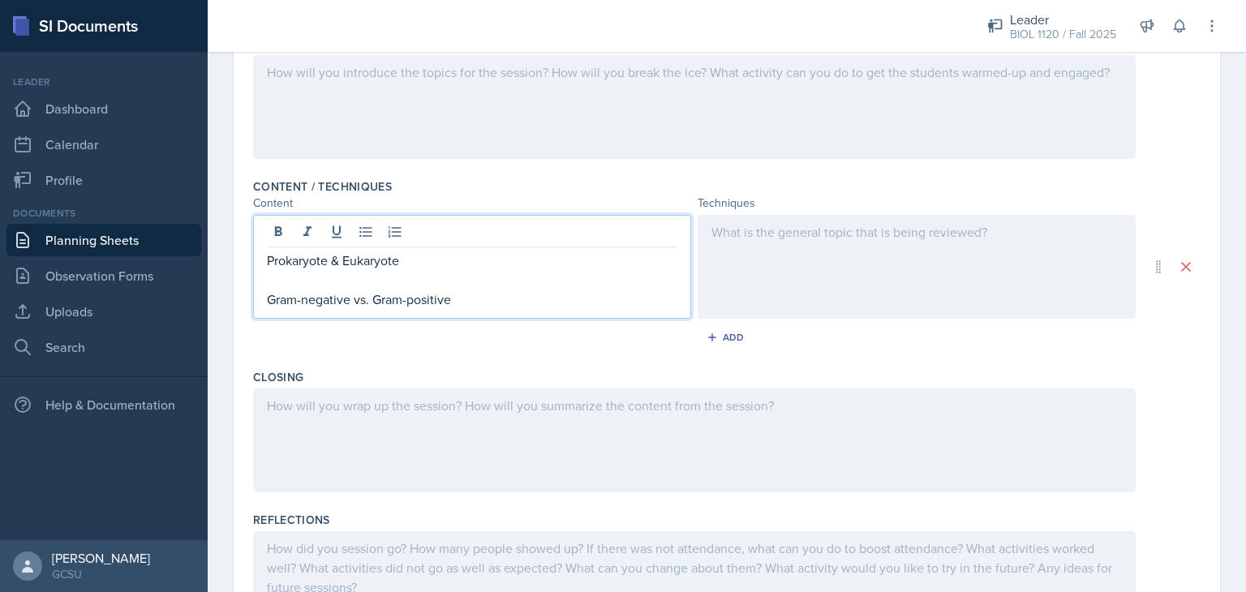
click at [408, 257] on p "Prokaryote & Eukaryote" at bounding box center [472, 260] width 411 height 19
drag, startPoint x: 408, startPoint y: 257, endPoint x: 265, endPoint y: 260, distance: 143.7
click at [265, 260] on div "Prokaryote & Eukaryote Gram-negative vs. Gram-positive" at bounding box center [472, 267] width 438 height 104
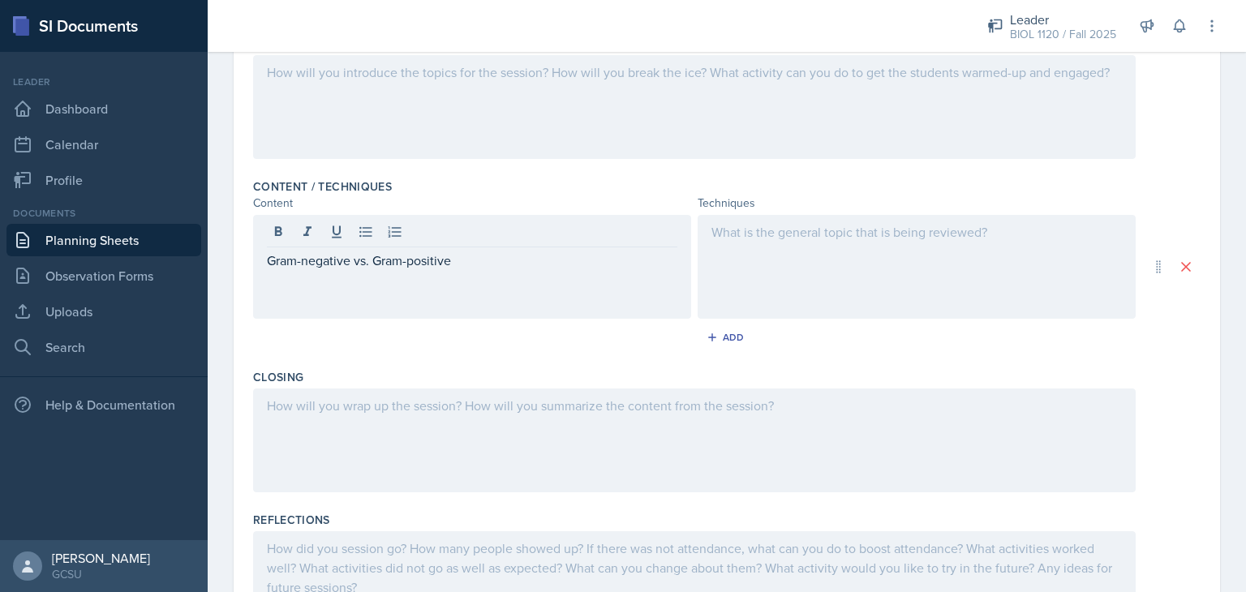
drag, startPoint x: 386, startPoint y: 88, endPoint x: 383, endPoint y: 99, distance: 11.0
click at [383, 99] on div at bounding box center [694, 107] width 883 height 104
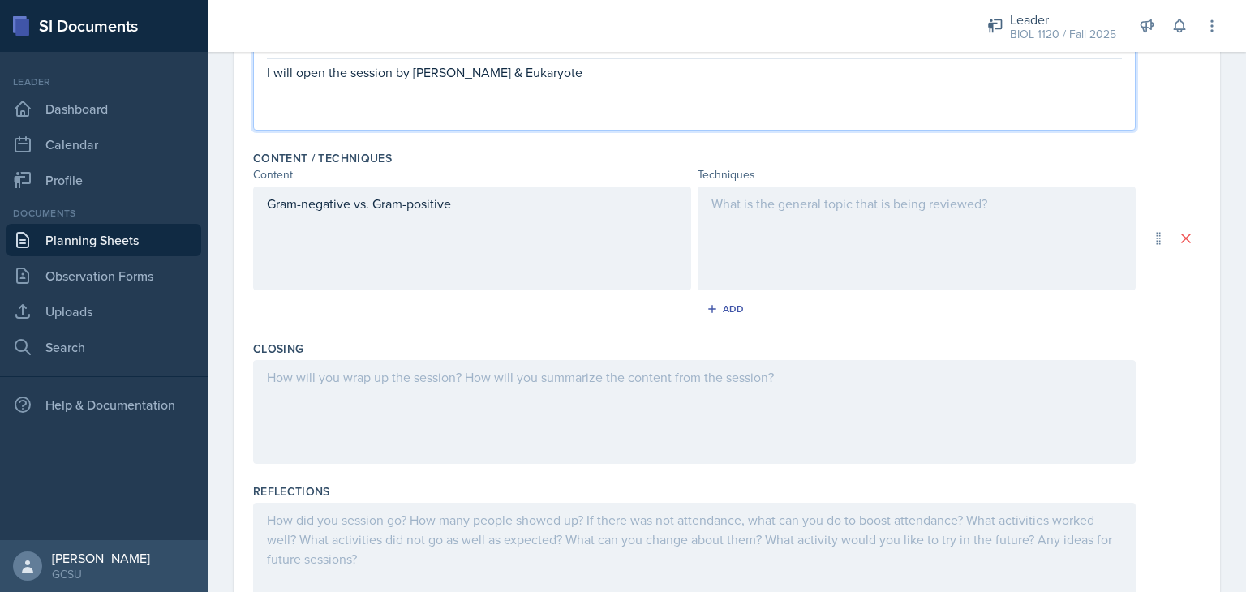
click at [410, 69] on p "I will open the session by [PERSON_NAME] & Eukaryote" at bounding box center [694, 71] width 855 height 19
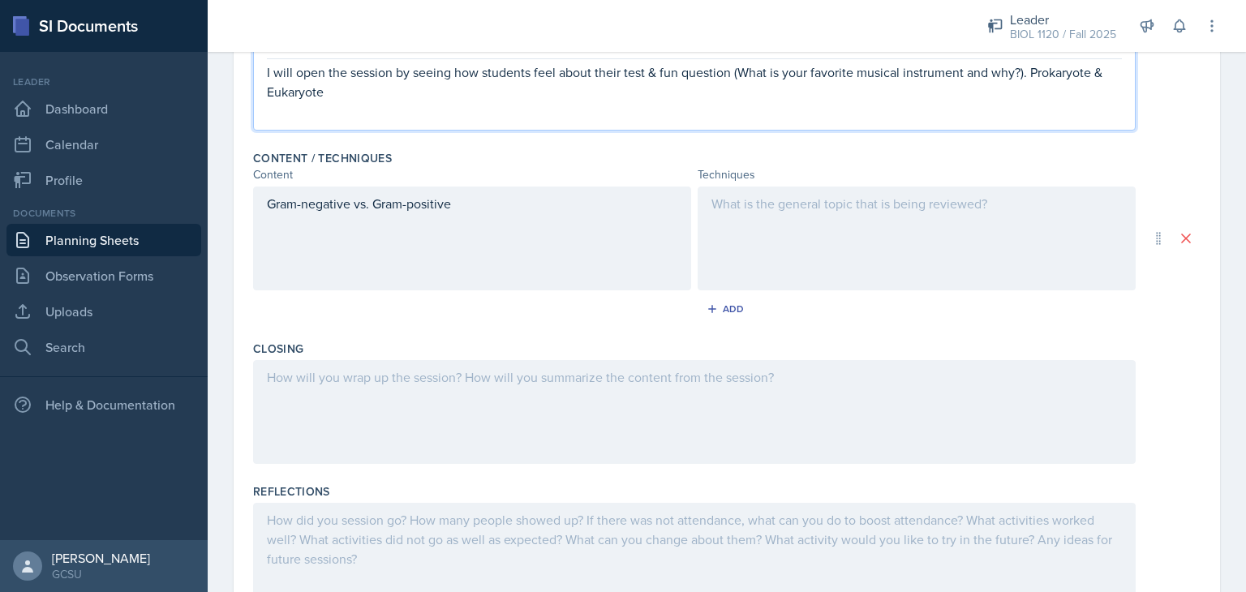
click at [1028, 68] on p "I will open the session by seeing how students feel about their test & fun ques…" at bounding box center [694, 81] width 855 height 39
click at [491, 201] on div "Gram-negative vs. Gram-positive" at bounding box center [472, 239] width 438 height 104
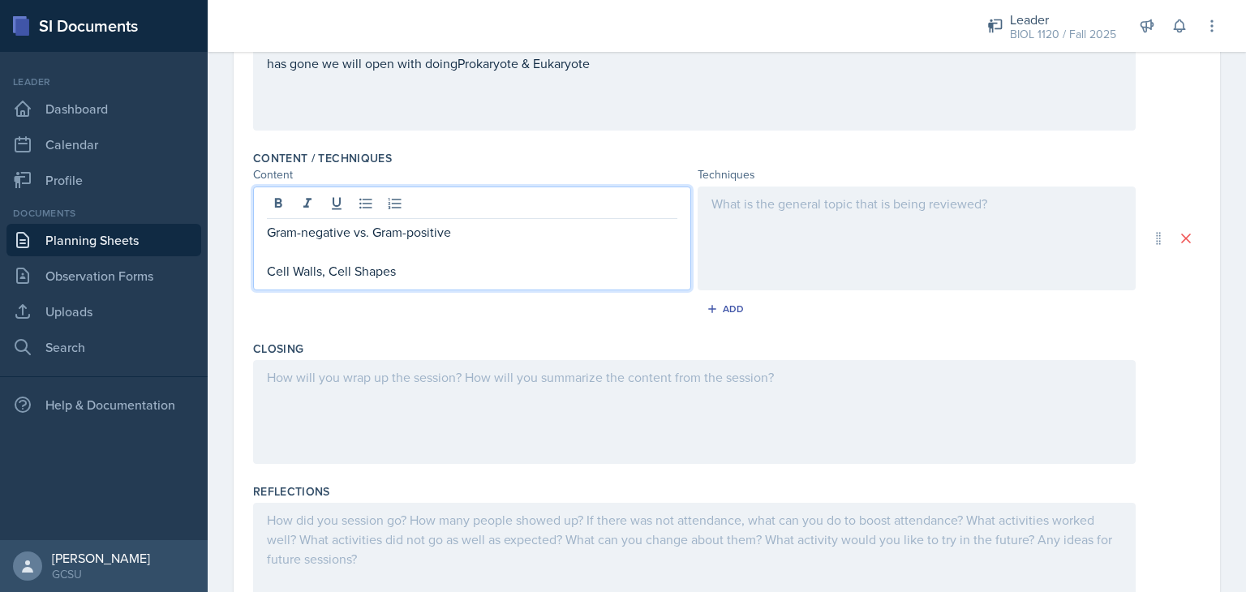
click at [520, 67] on p "I will open the session by seeing how students feel about their test & fun ques…" at bounding box center [694, 53] width 855 height 39
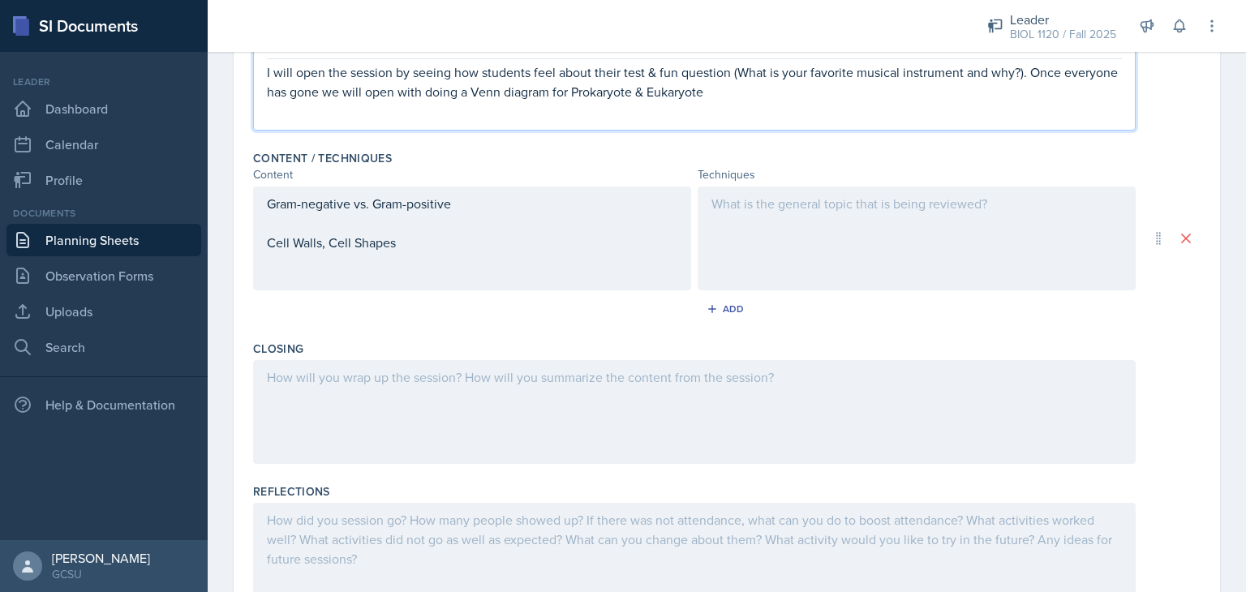
click at [612, 85] on p "I will open the session by seeing how students feel about their test & fun ques…" at bounding box center [694, 81] width 855 height 39
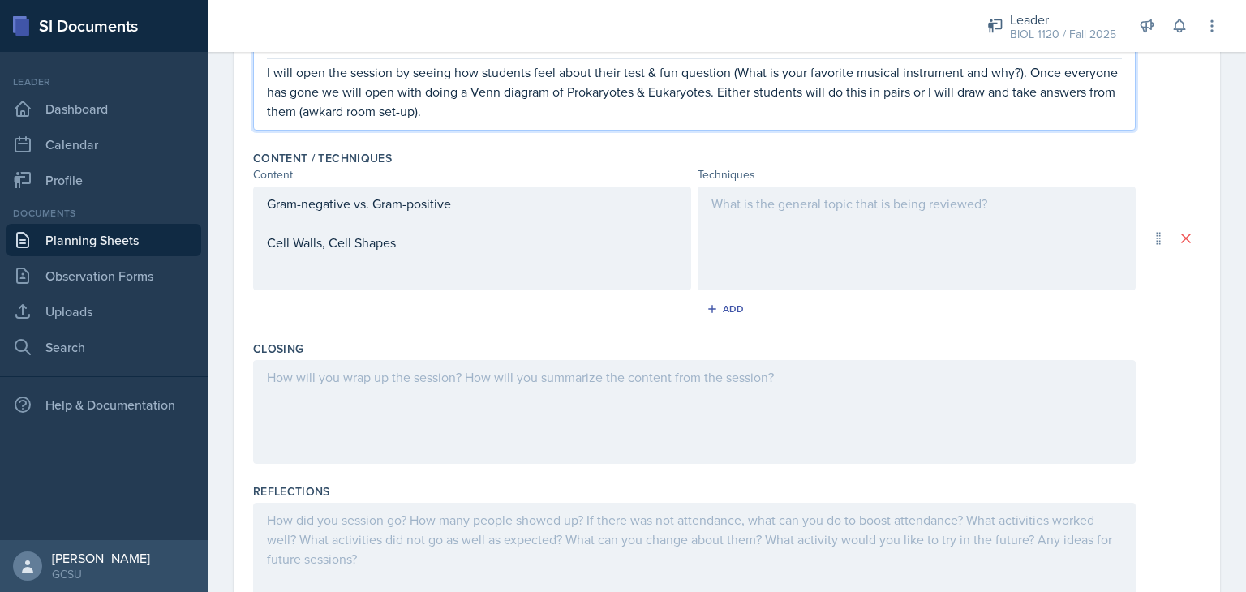
click at [405, 114] on p "I will open the session by seeing how students feel about their test & fun ques…" at bounding box center [694, 91] width 855 height 58
click at [927, 92] on p "I will open the session by seeing how students feel about their test & fun ques…" at bounding box center [694, 91] width 855 height 58
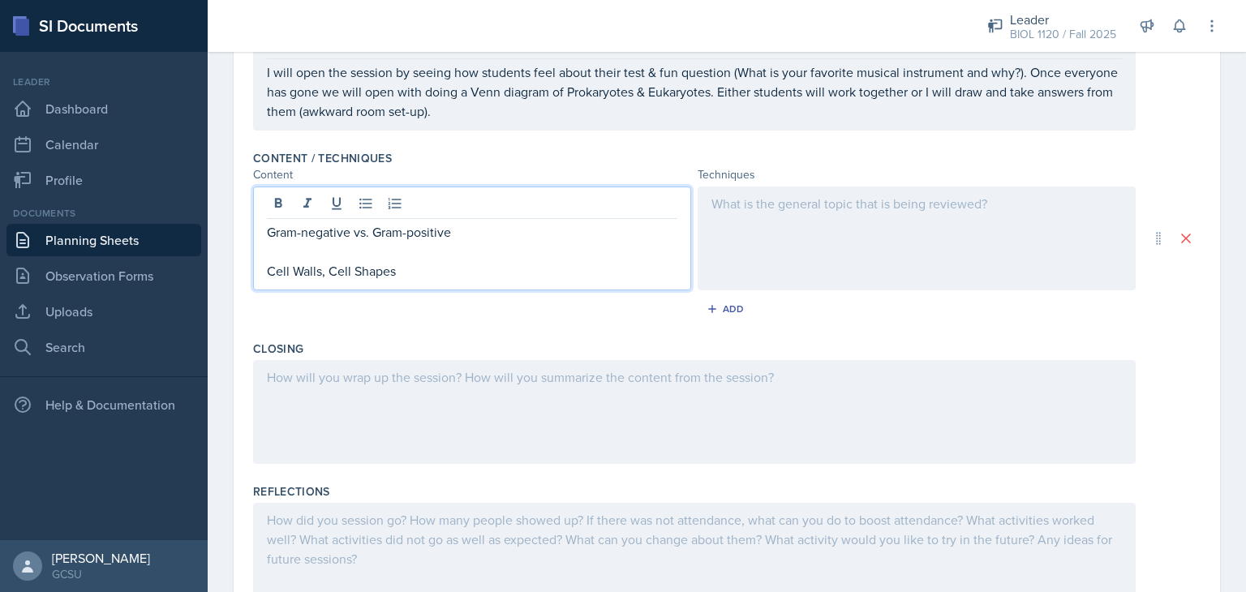
click at [493, 241] on div "Gram-negative vs. Gram-positive Cell Walls, Cell Shapes" at bounding box center [472, 251] width 411 height 58
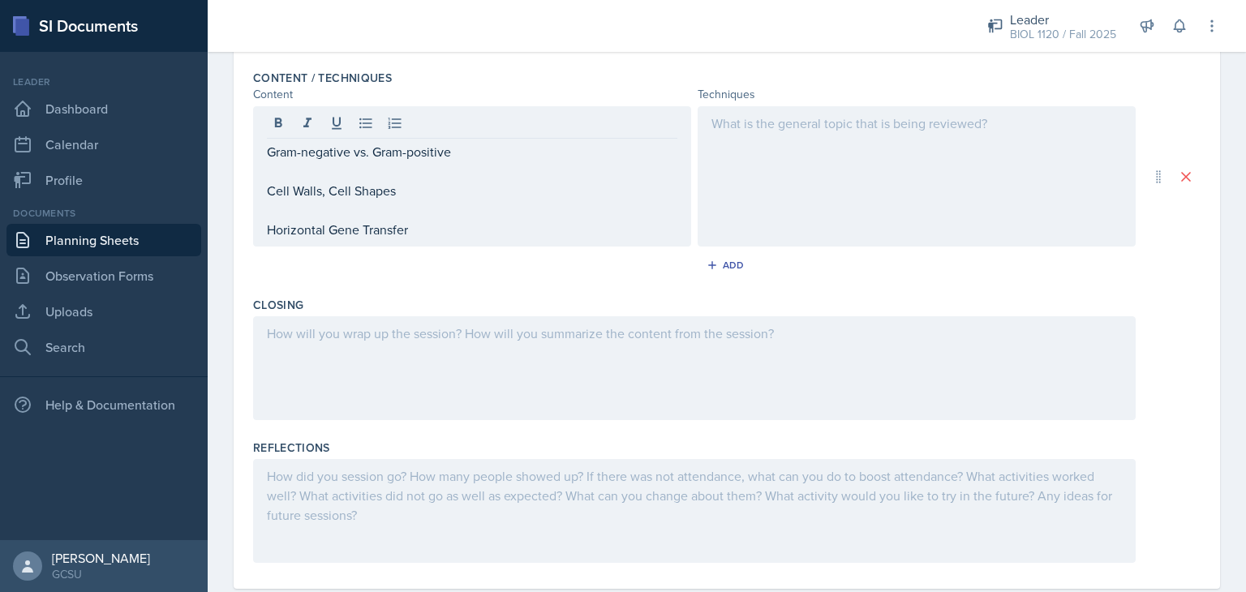
scroll to position [544, 0]
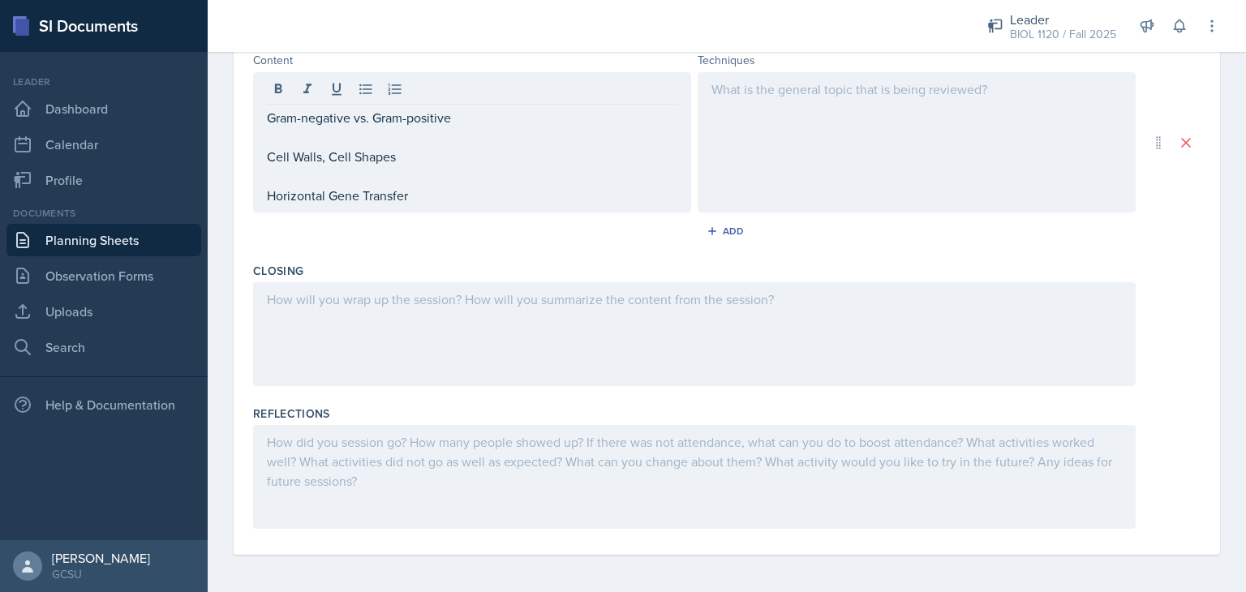
click at [573, 343] on div at bounding box center [694, 334] width 883 height 104
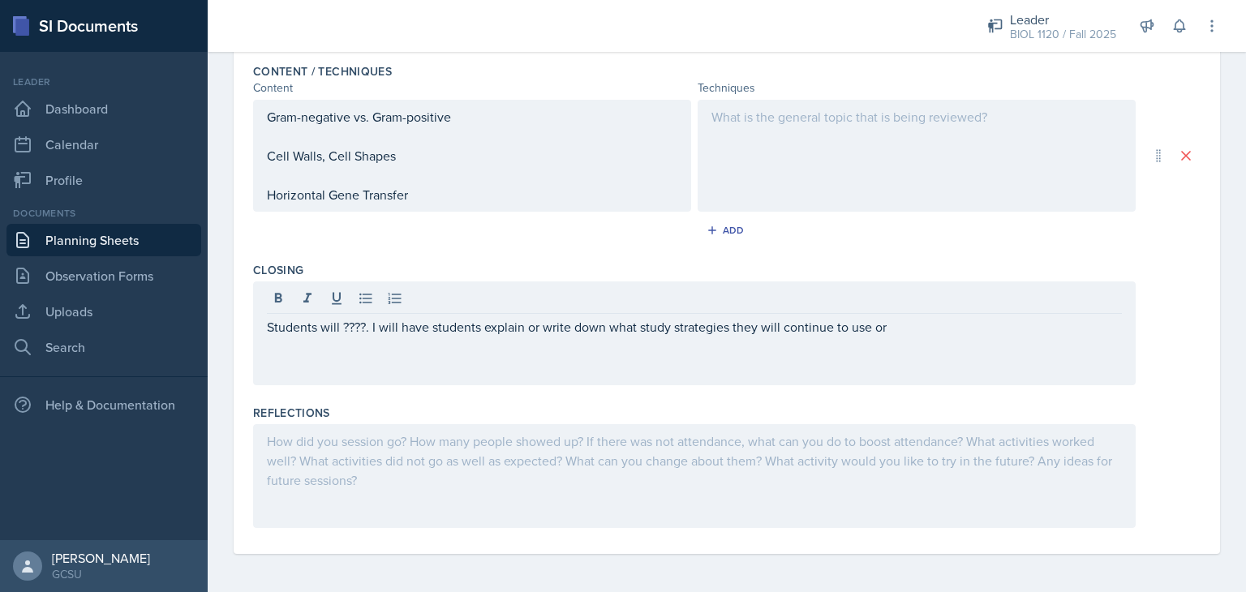
click at [724, 345] on div "Students will ????. I will have students explain or write down what study strat…" at bounding box center [694, 334] width 883 height 104
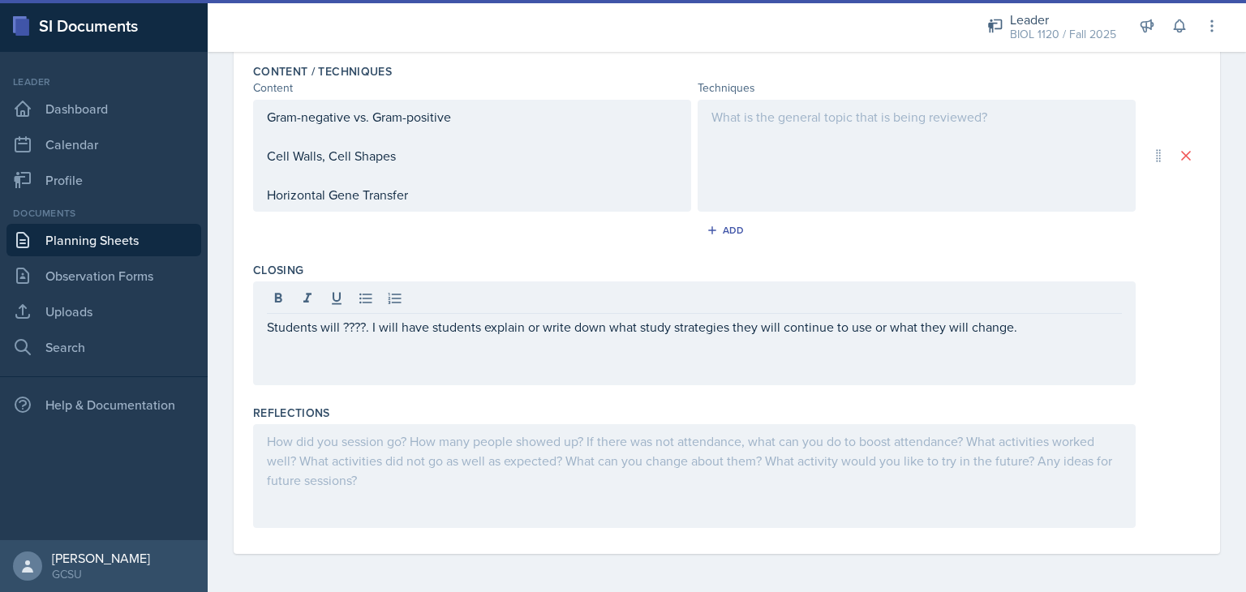
click at [1153, 266] on div "Closing" at bounding box center [727, 270] width 948 height 16
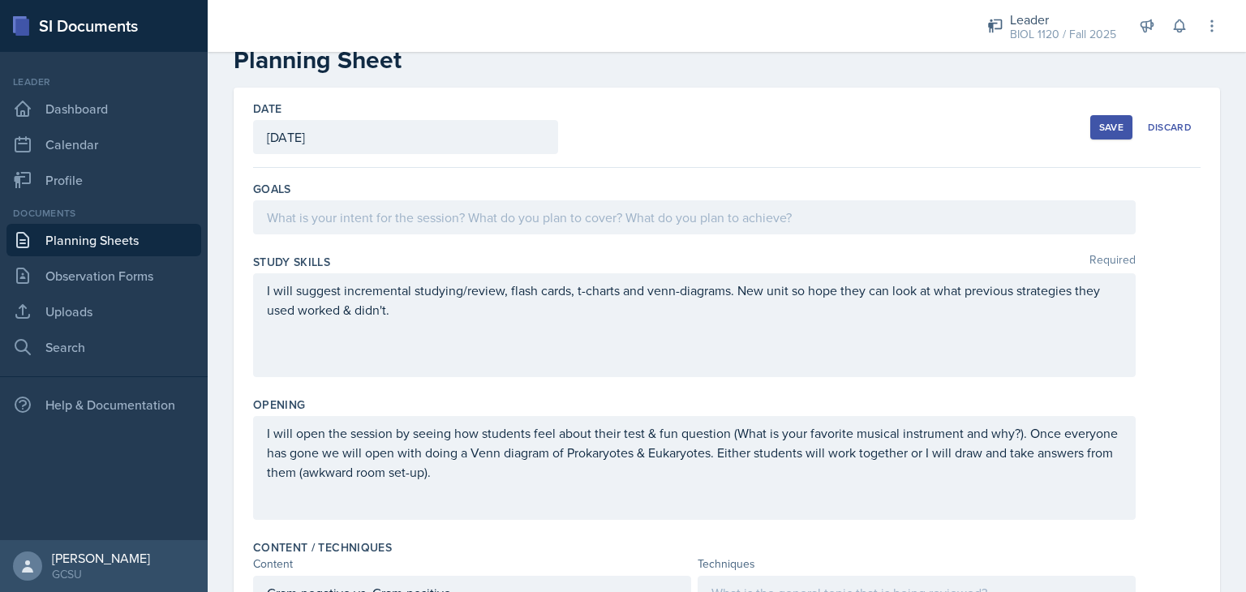
scroll to position [0, 0]
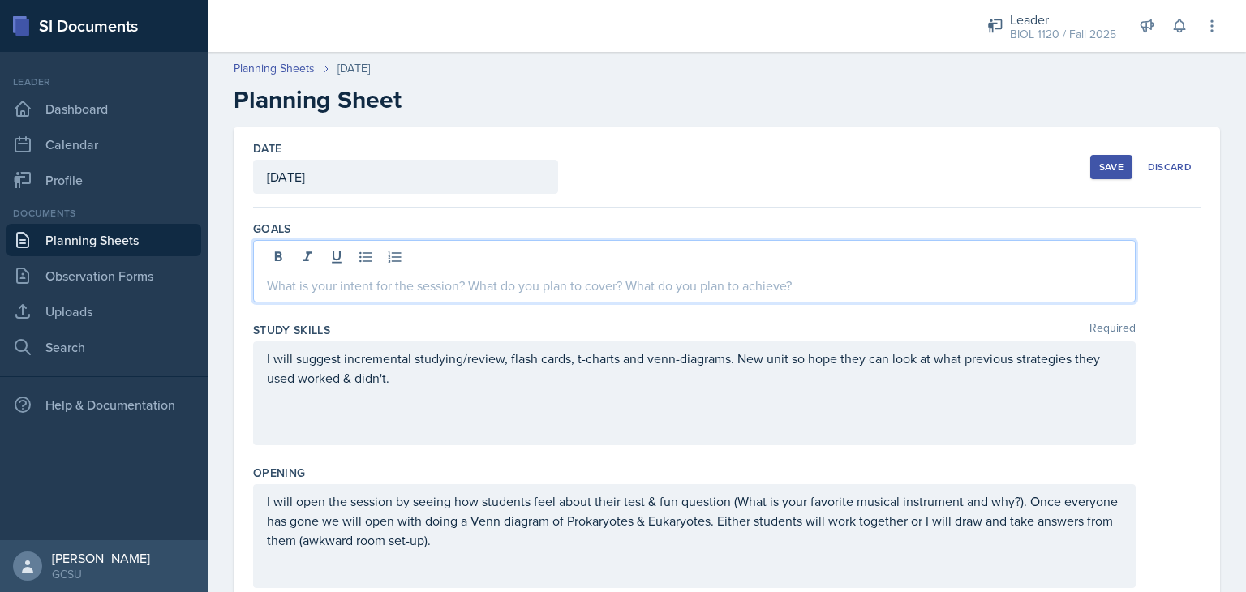
click at [845, 254] on div at bounding box center [694, 271] width 883 height 62
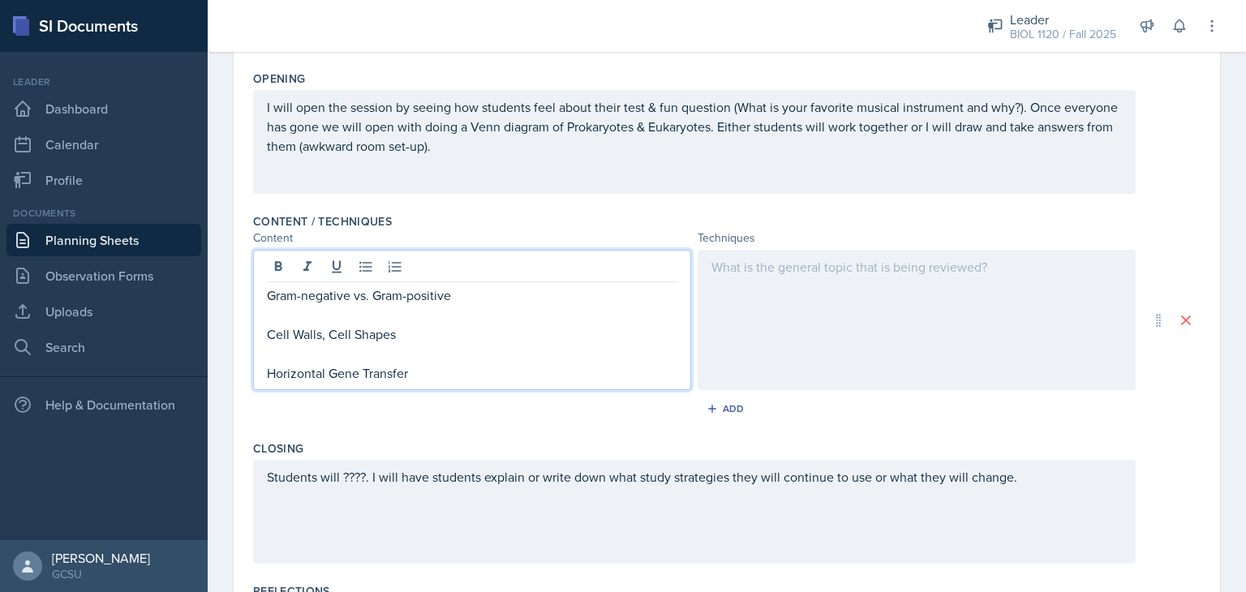
scroll to position [394, 0]
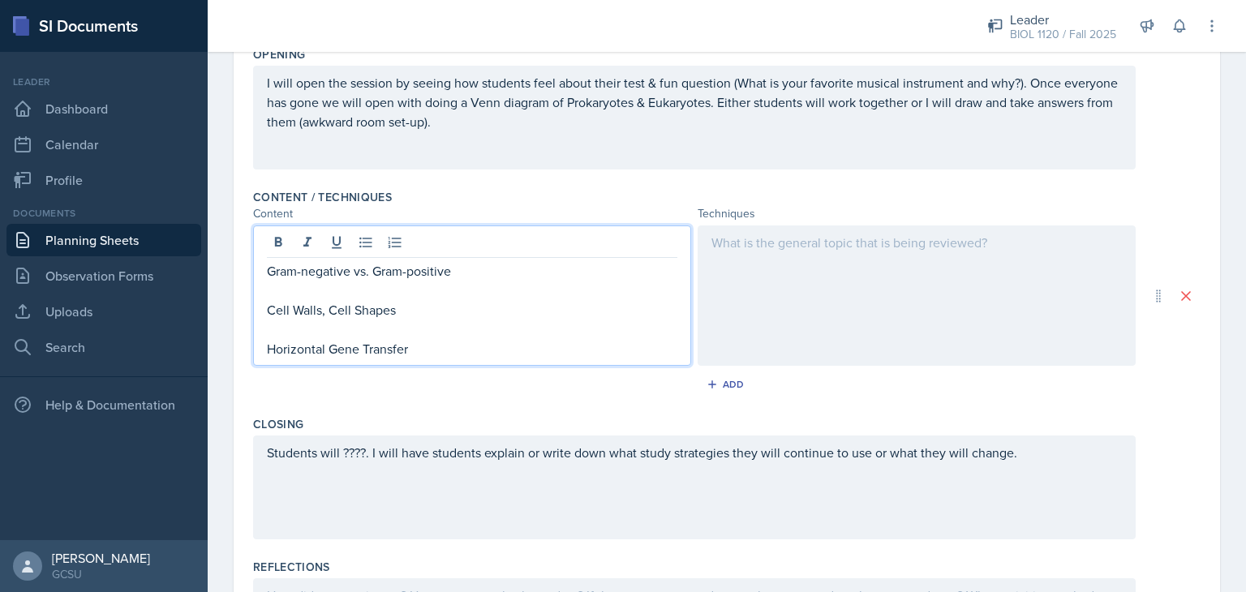
click at [516, 340] on p "Horizontal Gene Transfer" at bounding box center [472, 348] width 411 height 19
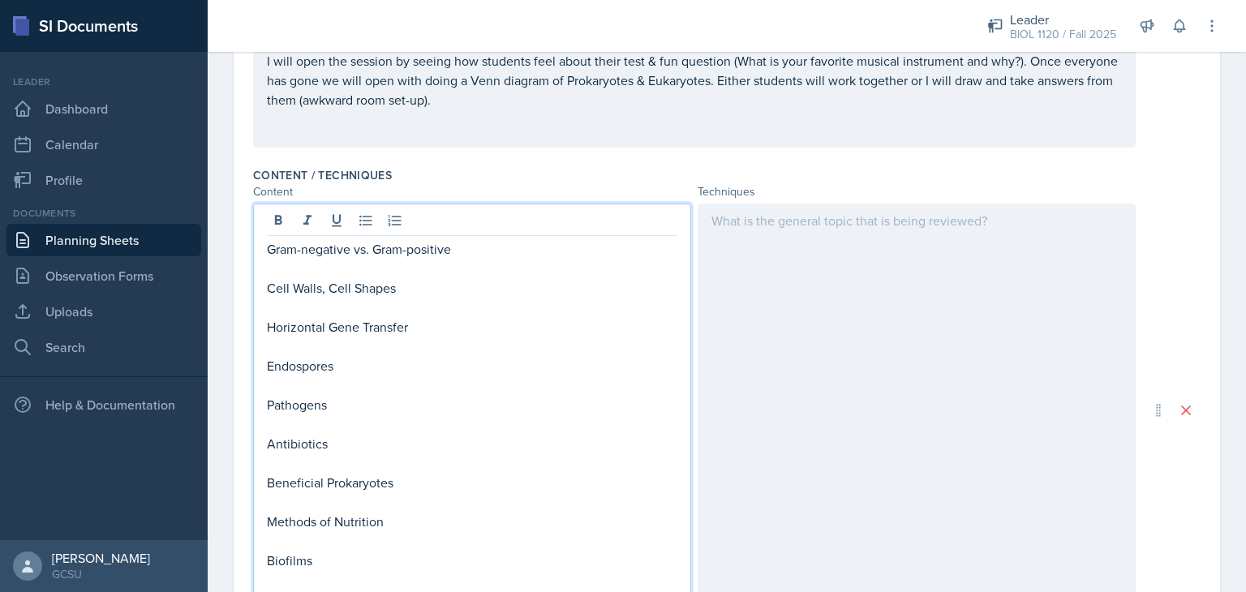
scroll to position [432, 0]
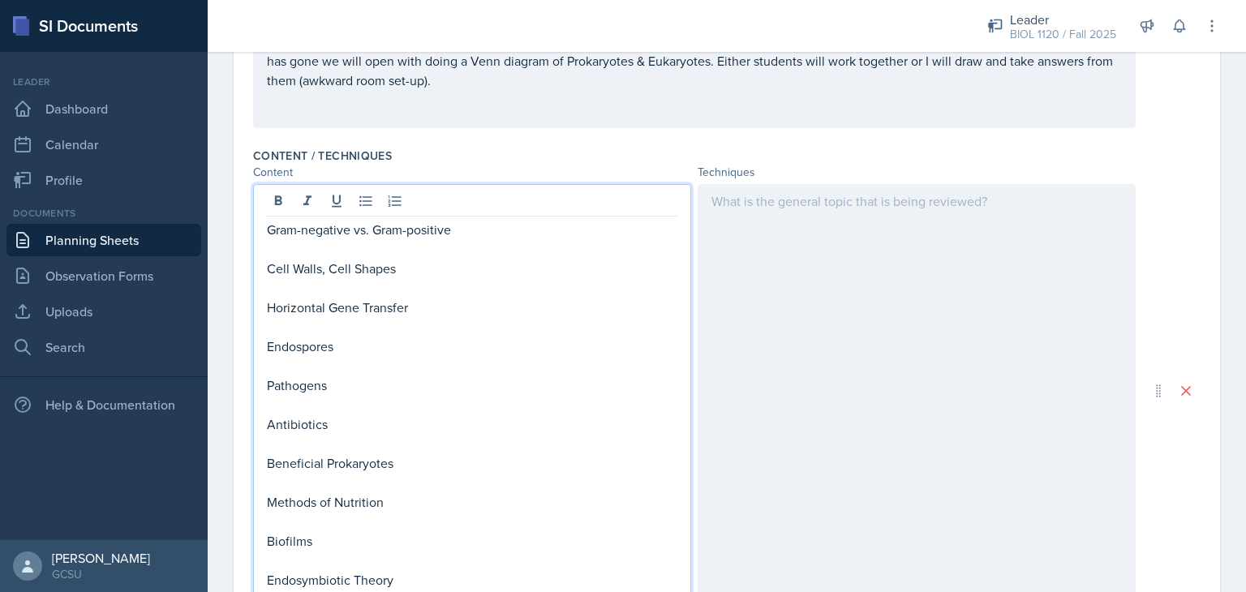
click at [1197, 147] on div "Date [DATE] [DATE] 31 1 2 3 4 5 6 7 8 9 10 11 12 13 14 15 16 17 18 19 20 21 22 …" at bounding box center [727, 318] width 987 height 1244
